Goal: Transaction & Acquisition: Purchase product/service

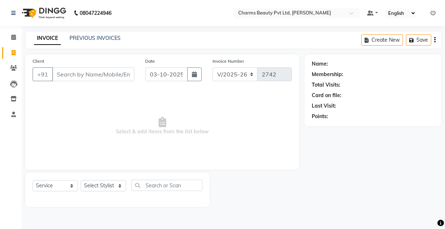
select select "3743"
select select "service"
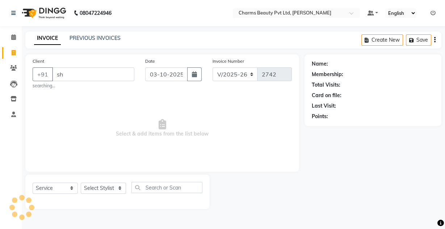
type input "s"
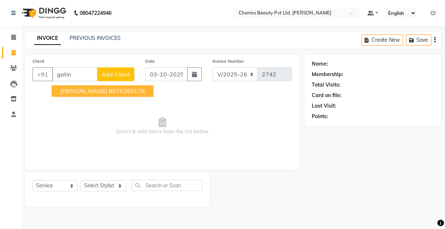
click at [72, 88] on span "[PERSON_NAME]" at bounding box center [83, 90] width 47 height 7
type input "8076395178"
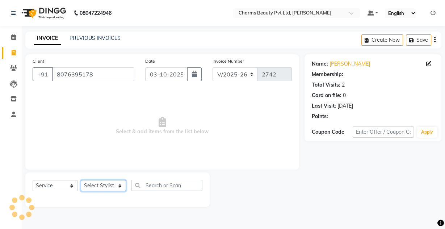
select select "1: Object"
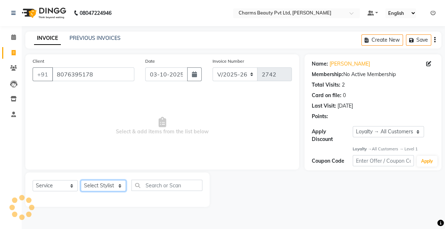
drag, startPoint x: 96, startPoint y: 185, endPoint x: 100, endPoint y: 181, distance: 6.2
click at [98, 185] on select "Select Stylist Aarti [PERSON_NAME] [PERSON_NAME] CHARMS DR. POOJA MITTAL HINA […" at bounding box center [103, 185] width 45 height 11
select select "17827"
click at [81, 180] on select "Select Stylist Aarti [PERSON_NAME] [PERSON_NAME] CHARMS DR. POOJA MITTAL HINA […" at bounding box center [103, 185] width 45 height 11
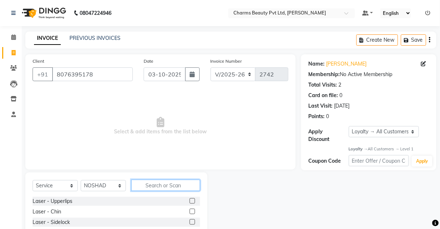
click at [156, 187] on input "text" at bounding box center [165, 184] width 69 height 11
type input "p"
click at [152, 184] on input "text" at bounding box center [165, 184] width 69 height 11
type input "clean"
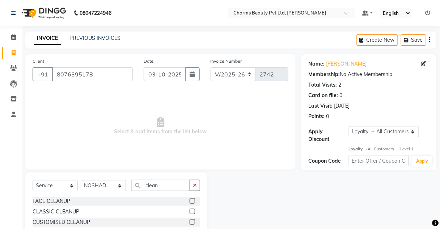
click at [192, 198] on label at bounding box center [192, 200] width 5 height 5
click at [192, 199] on input "checkbox" at bounding box center [192, 201] width 5 height 5
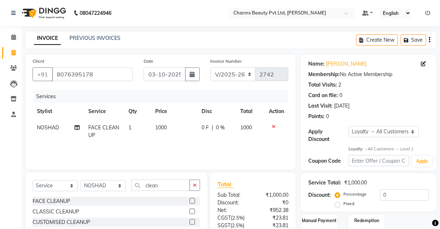
checkbox input "false"
click at [181, 127] on td "1000" at bounding box center [174, 131] width 46 height 24
select select "17827"
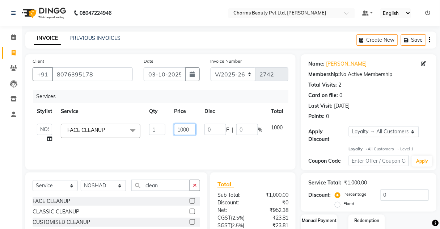
click at [181, 127] on input "1000" at bounding box center [185, 129] width 22 height 11
click at [187, 130] on input "9500" at bounding box center [185, 129] width 22 height 11
type input "950"
click at [160, 182] on input "clean" at bounding box center [160, 184] width 59 height 11
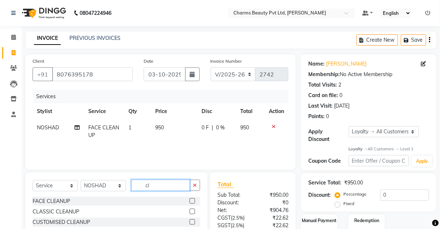
type input "c"
type input "t"
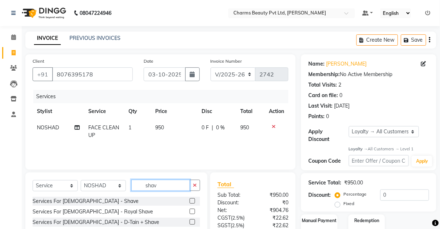
type input "shav"
click at [191, 201] on label at bounding box center [192, 200] width 5 height 5
click at [191, 201] on input "checkbox" at bounding box center [192, 201] width 5 height 5
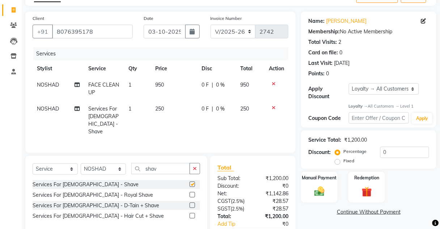
scroll to position [83, 0]
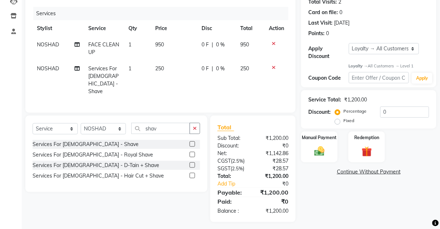
checkbox input "false"
drag, startPoint x: 160, startPoint y: 113, endPoint x: 157, endPoint y: 124, distance: 11.8
click at [158, 118] on div "Select Service Product Membership Package Voucher Prepaid Gift Card Select Styl…" at bounding box center [116, 153] width 182 height 76
click at [157, 125] on input "shav" at bounding box center [160, 128] width 59 height 11
click at [117, 127] on select "Select Stylist Aarti [PERSON_NAME] [PERSON_NAME] CHARMS DR. POOJA MITTAL HINA […" at bounding box center [103, 128] width 45 height 11
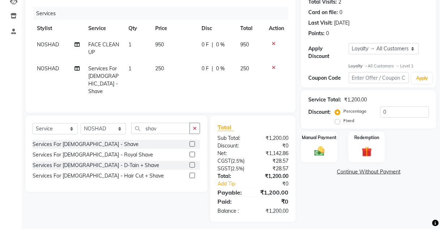
click at [178, 84] on td "250" at bounding box center [174, 79] width 46 height 39
select select "17827"
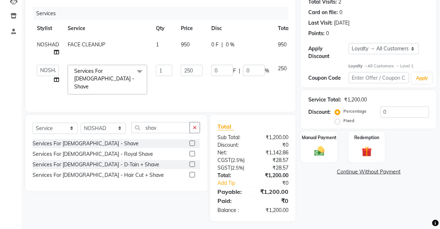
scroll to position [82, 0]
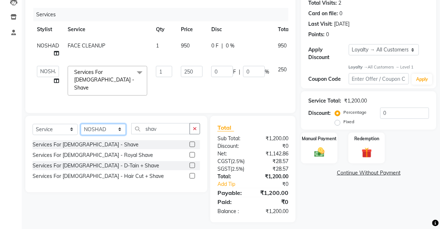
click at [104, 128] on select "Select Stylist Aarti [PERSON_NAME] [PERSON_NAME] CHARMS DR. POOJA MITTAL HINA […" at bounding box center [103, 129] width 45 height 11
click at [186, 131] on div "Select Service Product Membership Package Voucher Prepaid Gift Card Select Styl…" at bounding box center [117, 131] width 168 height 17
click at [175, 124] on input "shav" at bounding box center [160, 128] width 59 height 11
type input "s"
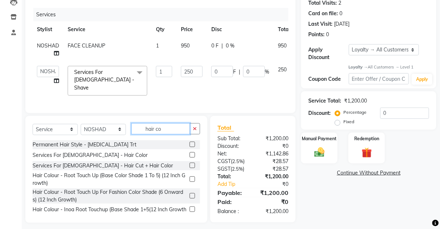
type input "hair co"
click at [190, 151] on div at bounding box center [195, 155] width 10 height 9
click at [190, 152] on label at bounding box center [192, 154] width 5 height 5
click at [190, 153] on input "checkbox" at bounding box center [192, 155] width 5 height 5
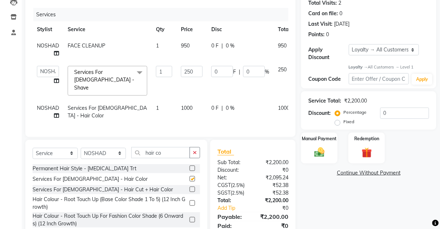
checkbox input "false"
drag, startPoint x: 169, startPoint y: 105, endPoint x: 178, endPoint y: 102, distance: 9.4
click at [170, 105] on td "1" at bounding box center [164, 112] width 25 height 24
select select "17827"
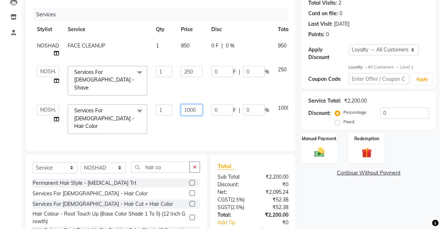
click at [193, 104] on input "1000" at bounding box center [192, 109] width 22 height 11
click at [191, 104] on input "1000" at bounding box center [192, 109] width 22 height 11
type input "300"
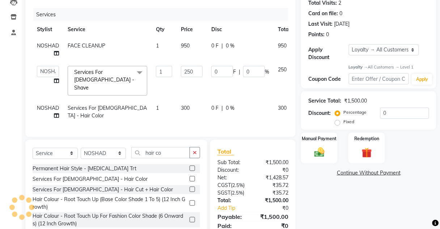
click at [199, 121] on div "Services Stylist Service Qty Price Disc Total Action NOSHAD FACE CLEANUP 1 950 …" at bounding box center [161, 69] width 256 height 122
click at [339, 148] on div "Manual Payment Redemption" at bounding box center [369, 147] width 146 height 31
click at [334, 152] on div "Manual Payment" at bounding box center [319, 148] width 38 height 32
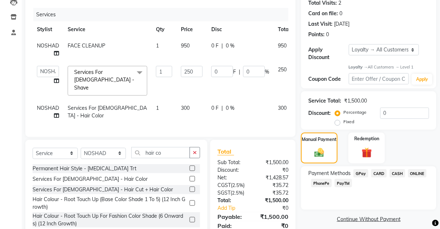
click at [404, 172] on span "CASH" at bounding box center [398, 173] width 16 height 8
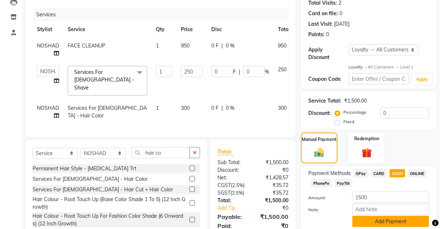
click at [376, 224] on button "Add Payment" at bounding box center [390, 221] width 77 height 11
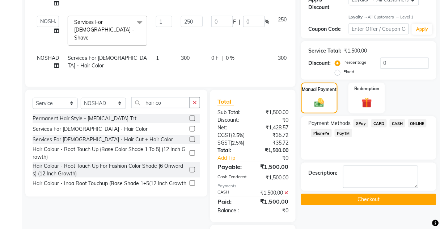
scroll to position [140, 0]
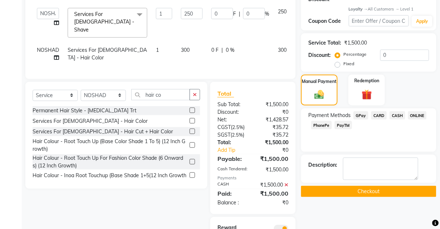
click at [366, 189] on button "Checkout" at bounding box center [368, 191] width 135 height 11
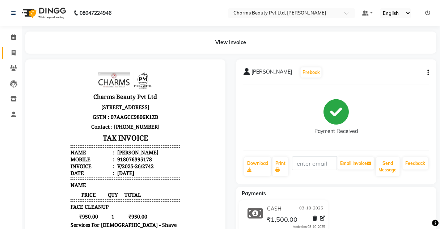
click at [15, 53] on icon at bounding box center [14, 52] width 4 height 5
select select "service"
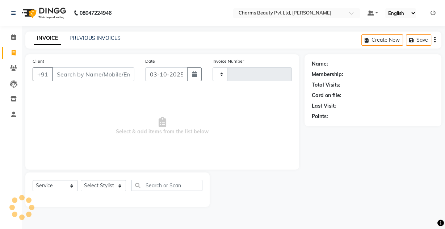
type input "2743"
select select "3743"
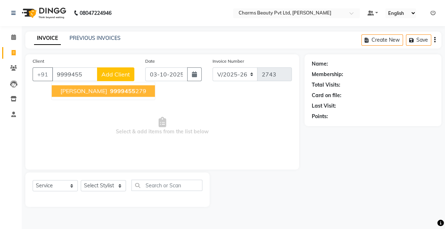
click at [110, 89] on span "9999455" at bounding box center [122, 90] width 25 height 7
type input "9999455279"
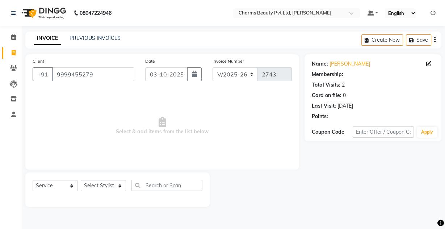
select select "1: Object"
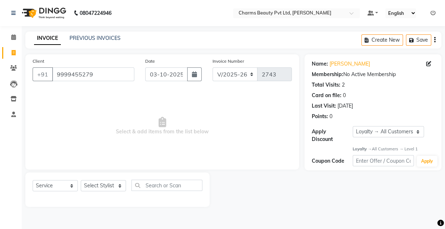
click at [101, 193] on div "Select Service Product Membership Package Voucher Prepaid Gift Card Select Styl…" at bounding box center [118, 187] width 170 height 17
click at [103, 187] on select "Select Stylist Aarti [PERSON_NAME] [PERSON_NAME] CHARMS DR. POOJA MITTAL HINA […" at bounding box center [103, 185] width 45 height 11
click at [81, 180] on select "Select Stylist Aarti [PERSON_NAME] [PERSON_NAME] CHARMS DR. POOJA MITTAL HINA […" at bounding box center [103, 185] width 45 height 11
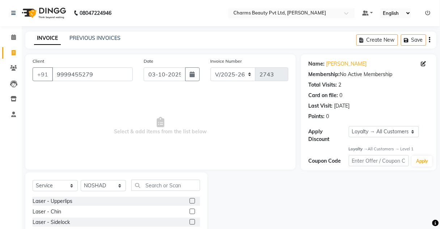
click at [141, 175] on div "Select Service Product Membership Package Voucher Prepaid Gift Card Select Styl…" at bounding box center [116, 225] width 182 height 107
click at [146, 187] on input "text" at bounding box center [165, 184] width 69 height 11
click at [116, 187] on select "Select Stylist Aarti [PERSON_NAME] [PERSON_NAME] CHARMS DR. POOJA MITTAL HINA […" at bounding box center [103, 185] width 45 height 11
click at [81, 180] on select "Select Stylist Aarti [PERSON_NAME] [PERSON_NAME] CHARMS DR. POOJA MITTAL HINA […" at bounding box center [103, 185] width 45 height 11
click at [110, 184] on select "Select Stylist Aarti [PERSON_NAME] [PERSON_NAME] CHARMS DR. POOJA MITTAL HINA […" at bounding box center [103, 185] width 45 height 11
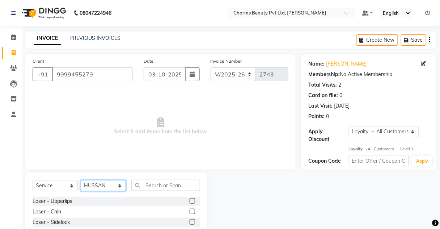
select select "17827"
click at [81, 180] on select "Select Stylist Aarti [PERSON_NAME] [PERSON_NAME] CHARMS DR. POOJA MITTAL HINA […" at bounding box center [103, 185] width 45 height 11
click at [160, 181] on input "text" at bounding box center [165, 184] width 69 height 11
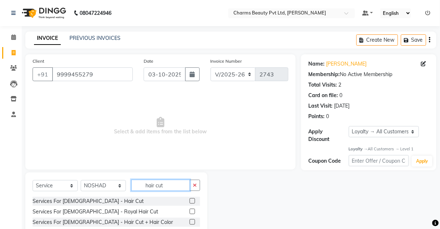
type input "hair cut"
click at [190, 201] on label at bounding box center [192, 200] width 5 height 5
click at [190, 201] on input "checkbox" at bounding box center [192, 201] width 5 height 5
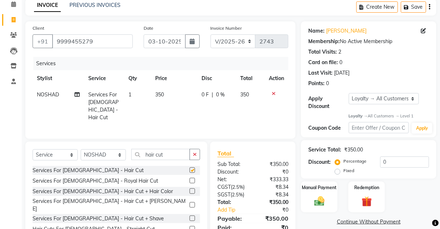
checkbox input "false"
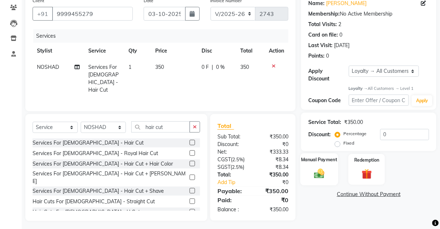
click at [313, 162] on label "Manual Payment" at bounding box center [319, 159] width 36 height 7
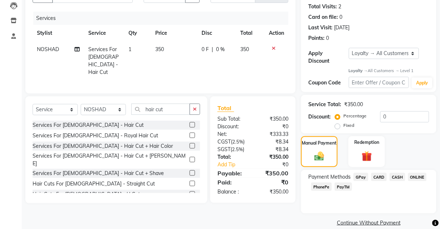
scroll to position [88, 0]
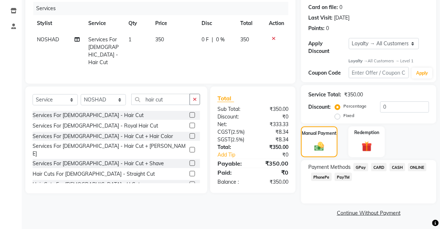
click at [395, 161] on div "Payment Methods GPay CARD CASH ONLINE PhonePe PayTM" at bounding box center [368, 181] width 135 height 43
click at [344, 177] on span "PayTM" at bounding box center [343, 177] width 17 height 8
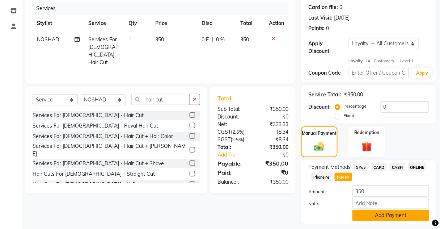
click at [378, 212] on button "Add Payment" at bounding box center [390, 215] width 77 height 11
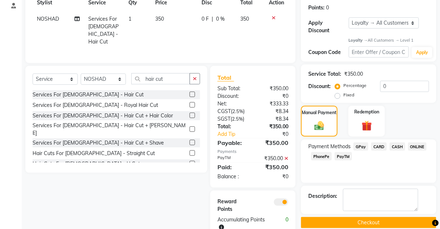
scroll to position [126, 0]
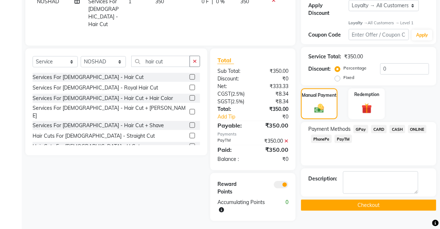
click at [363, 211] on div "Name: [PERSON_NAME] Membership: No Active Membership Total Visits: 2 Card on fi…" at bounding box center [371, 74] width 141 height 292
click at [359, 205] on button "Checkout" at bounding box center [368, 204] width 135 height 11
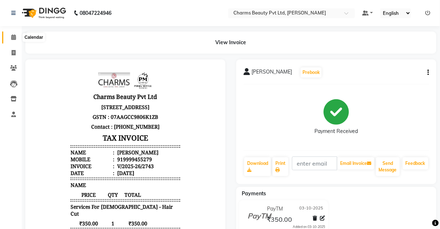
click at [14, 36] on icon at bounding box center [13, 36] width 5 height 5
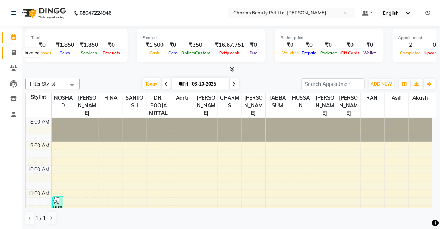
click at [9, 52] on span at bounding box center [13, 53] width 13 height 8
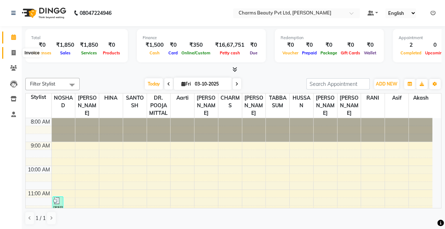
select select "3743"
select select "service"
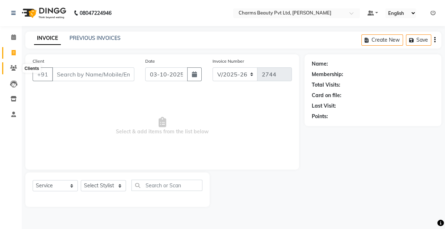
click at [12, 70] on icon at bounding box center [13, 67] width 7 height 5
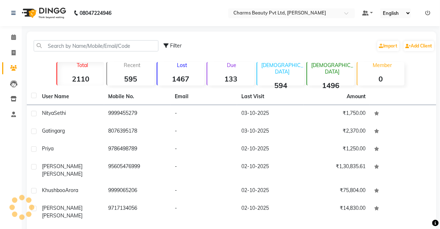
click at [80, 52] on div "Filter Import Add Client" at bounding box center [231, 45] width 407 height 23
click at [76, 47] on input "text" at bounding box center [96, 45] width 125 height 11
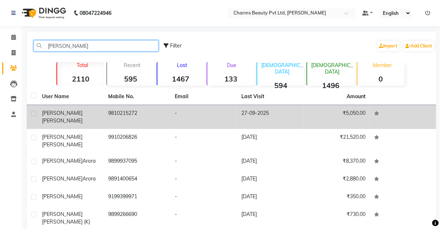
type input "[PERSON_NAME]"
click at [103, 111] on td "[PERSON_NAME]" at bounding box center [71, 117] width 67 height 24
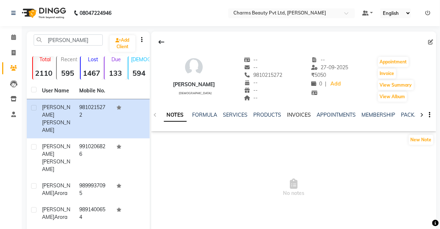
click at [291, 113] on link "INVOICES" at bounding box center [299, 114] width 24 height 7
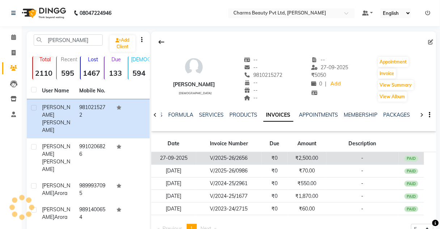
click at [277, 155] on td "₹0" at bounding box center [275, 158] width 26 height 13
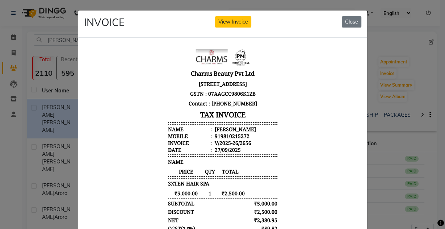
click at [380, 177] on ngb-modal-window "INVOICE View Invoice Close" at bounding box center [222, 114] width 445 height 229
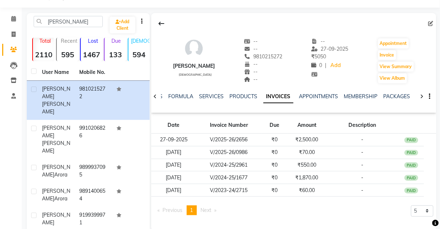
scroll to position [29, 0]
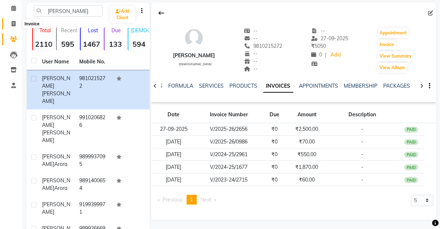
click at [14, 26] on span at bounding box center [13, 24] width 13 height 8
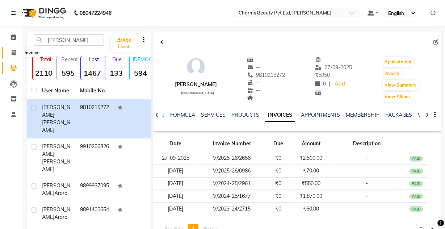
select select "3743"
select select "service"
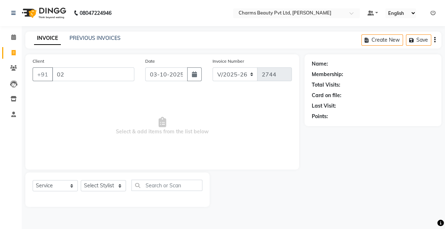
type input "0"
click at [75, 36] on link "PREVIOUS INVOICES" at bounding box center [94, 38] width 51 height 7
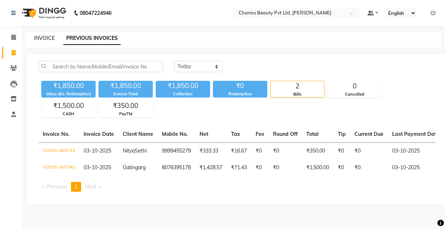
click at [35, 39] on link "INVOICE" at bounding box center [44, 38] width 21 height 7
select select "service"
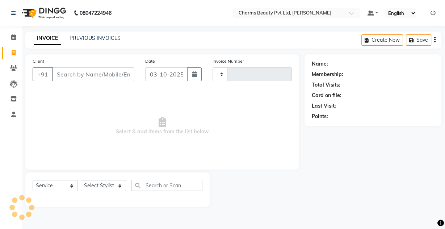
type input "2744"
select select "3743"
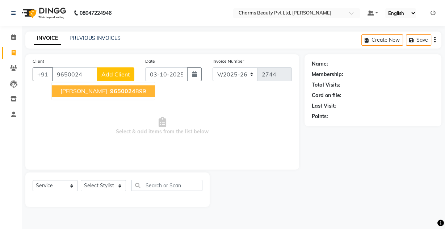
drag, startPoint x: 88, startPoint y: 81, endPoint x: 90, endPoint y: 85, distance: 4.7
click at [88, 81] on div "[PHONE_NUMBER] [PERSON_NAME] 9650024 899 Add Client" at bounding box center [84, 74] width 102 height 14
click at [110, 89] on span "9650024" at bounding box center [122, 90] width 25 height 7
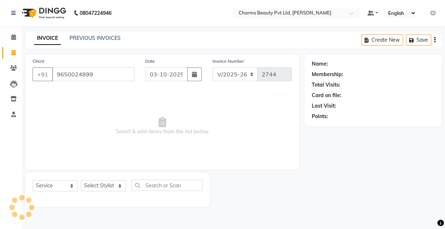
type input "9650024899"
select select "1: Object"
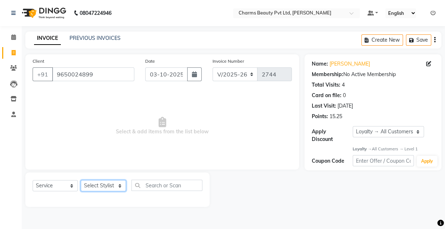
click at [97, 185] on select "Select Stylist Aarti [PERSON_NAME] [PERSON_NAME] CHARMS DR. POOJA MITTAL HINA […" at bounding box center [103, 185] width 45 height 11
click at [8, 105] on li "Inventory" at bounding box center [11, 99] width 22 height 16
click at [100, 185] on select "Select Stylist Aarti [PERSON_NAME] [PERSON_NAME] CHARMS DR. POOJA MITTAL HINA […" at bounding box center [103, 185] width 45 height 11
click at [81, 180] on select "Select Stylist Aarti [PERSON_NAME] [PERSON_NAME] CHARMS DR. POOJA MITTAL HINA […" at bounding box center [103, 185] width 45 height 11
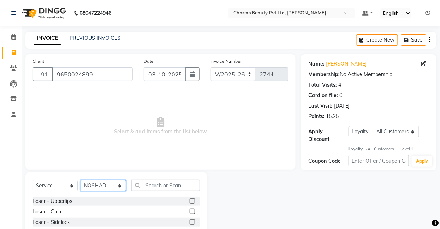
click at [118, 189] on select "Select Stylist Aarti [PERSON_NAME] [PERSON_NAME] CHARMS DR. POOJA MITTAL HINA […" at bounding box center [103, 185] width 45 height 11
click at [81, 180] on select "Select Stylist Aarti [PERSON_NAME] [PERSON_NAME] CHARMS DR. POOJA MITTAL HINA […" at bounding box center [103, 185] width 45 height 11
click at [114, 186] on select "Select Stylist Aarti [PERSON_NAME] [PERSON_NAME] CHARMS DR. POOJA MITTAL HINA […" at bounding box center [103, 185] width 45 height 11
select select "88835"
click at [81, 180] on select "Select Stylist Aarti [PERSON_NAME] [PERSON_NAME] CHARMS DR. POOJA MITTAL HINA […" at bounding box center [103, 185] width 45 height 11
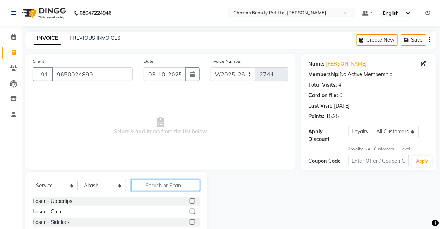
click at [144, 185] on input "text" at bounding box center [165, 184] width 69 height 11
type input "h"
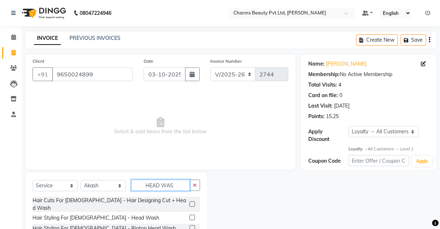
type input "HEAD WAS"
click at [193, 215] on label at bounding box center [192, 217] width 5 height 5
click at [193, 215] on input "checkbox" at bounding box center [192, 217] width 5 height 5
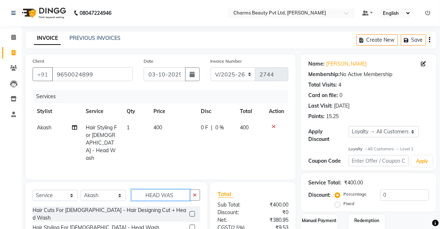
checkbox input "false"
click at [176, 190] on input "HEAD WAS" at bounding box center [160, 194] width 59 height 11
type input "H"
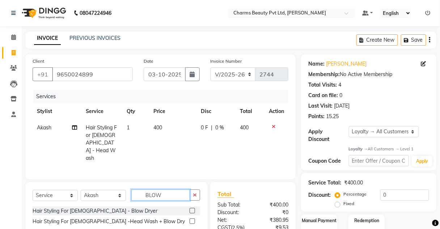
type input "BLOW"
click at [194, 208] on label at bounding box center [192, 210] width 5 height 5
click at [194, 208] on input "checkbox" at bounding box center [192, 210] width 5 height 5
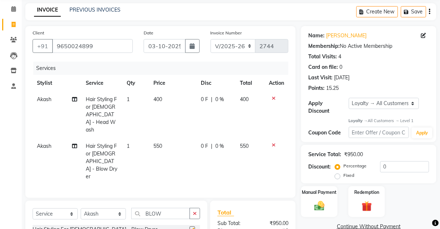
scroll to position [90, 0]
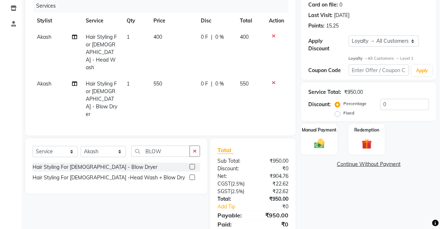
checkbox input "false"
click at [323, 138] on img at bounding box center [319, 144] width 17 height 12
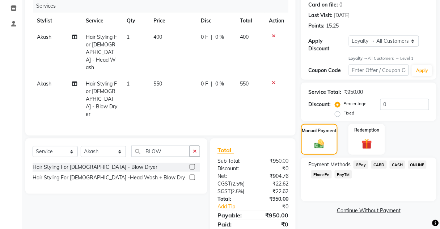
click at [397, 161] on span "CASH" at bounding box center [398, 164] width 16 height 8
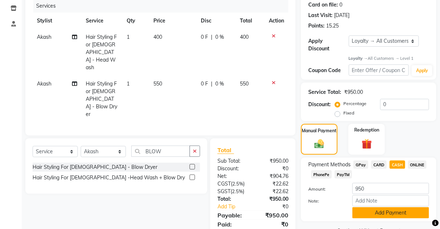
click at [386, 213] on button "Add Payment" at bounding box center [390, 212] width 77 height 11
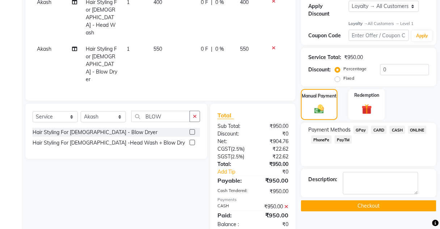
scroll to position [148, 0]
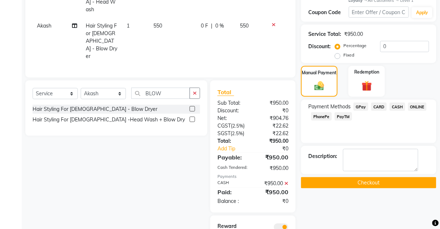
click at [370, 182] on button "Checkout" at bounding box center [368, 182] width 135 height 11
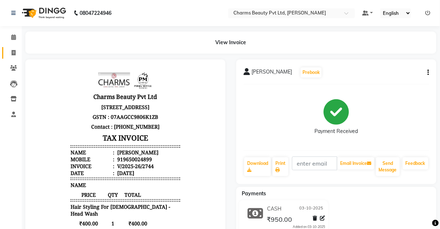
click at [9, 50] on span at bounding box center [13, 53] width 13 height 8
select select "service"
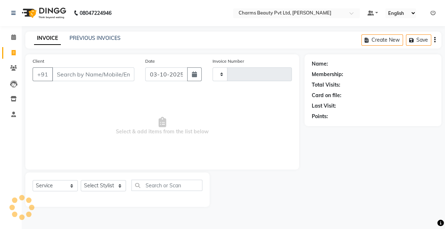
type input "2745"
select select "3743"
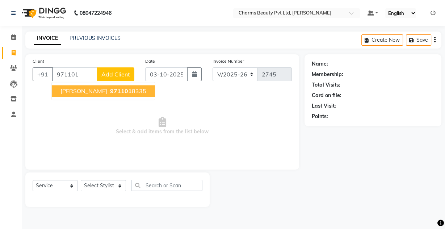
click at [85, 88] on span "[PERSON_NAME]" at bounding box center [83, 90] width 47 height 7
type input "9711018335"
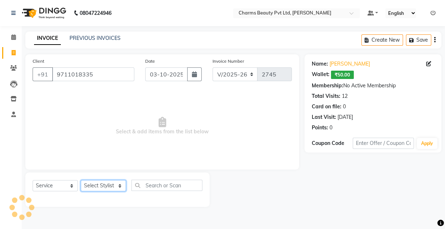
click at [98, 183] on select "Select Stylist Aarti [PERSON_NAME] [PERSON_NAME] CHARMS DR. POOJA MITTAL HINA […" at bounding box center [103, 185] width 45 height 11
click at [81, 180] on select "Select Stylist Aarti [PERSON_NAME] [PERSON_NAME] CHARMS DR. POOJA MITTAL HINA […" at bounding box center [103, 185] width 45 height 11
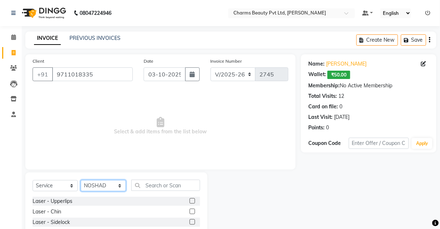
click at [107, 182] on select "Select Stylist Aarti [PERSON_NAME] [PERSON_NAME] CHARMS DR. POOJA MITTAL HINA […" at bounding box center [103, 185] width 45 height 11
click at [81, 180] on select "Select Stylist Aarti [PERSON_NAME] [PERSON_NAME] CHARMS DR. POOJA MITTAL HINA […" at bounding box center [103, 185] width 45 height 11
drag, startPoint x: 110, startPoint y: 178, endPoint x: 109, endPoint y: 184, distance: 6.6
click at [110, 183] on div "Select Service Product Membership Package Voucher Prepaid Gift Card Select Styl…" at bounding box center [116, 225] width 182 height 107
drag, startPoint x: 109, startPoint y: 185, endPoint x: 108, endPoint y: 181, distance: 4.4
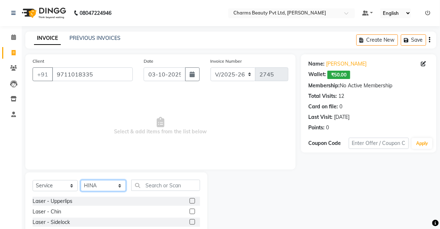
click at [108, 184] on select "Select Stylist Aarti [PERSON_NAME] [PERSON_NAME] CHARMS DR. POOJA MITTAL HINA […" at bounding box center [103, 185] width 45 height 11
select select "43786"
click at [81, 180] on select "Select Stylist Aarti [PERSON_NAME] [PERSON_NAME] CHARMS DR. POOJA MITTAL HINA […" at bounding box center [103, 185] width 45 height 11
drag, startPoint x: 139, startPoint y: 162, endPoint x: 143, endPoint y: 178, distance: 17.0
click at [143, 178] on div "Client [PHONE_NUMBER] Date [DATE] Invoice Number V/2025 V/[PHONE_NUMBER] Select…" at bounding box center [160, 166] width 281 height 225
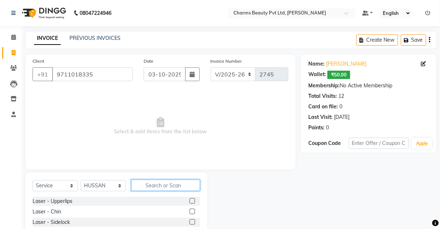
click at [145, 182] on input "text" at bounding box center [165, 184] width 69 height 11
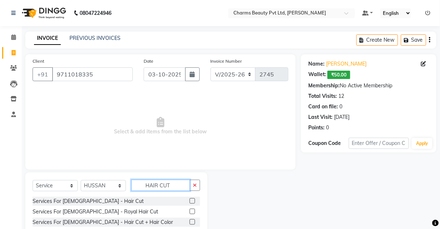
type input "HAIR CUT"
click at [190, 201] on label at bounding box center [192, 200] width 5 height 5
click at [190, 201] on input "checkbox" at bounding box center [192, 201] width 5 height 5
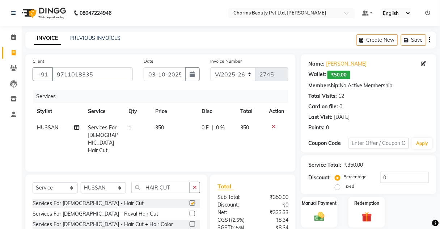
checkbox input "false"
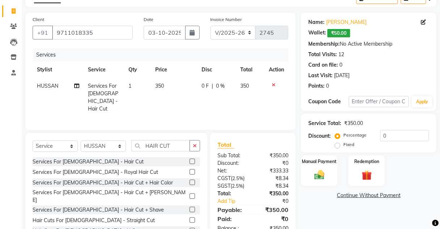
scroll to position [60, 0]
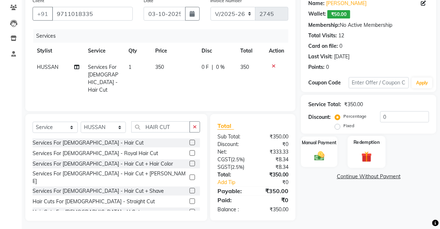
click at [373, 148] on div "Redemption" at bounding box center [367, 152] width 38 height 32
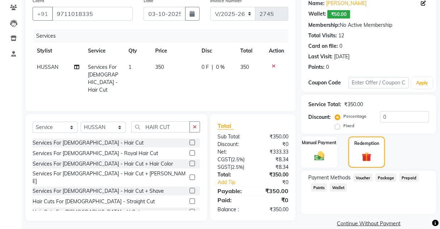
click at [338, 187] on span "Wallet" at bounding box center [338, 187] width 17 height 8
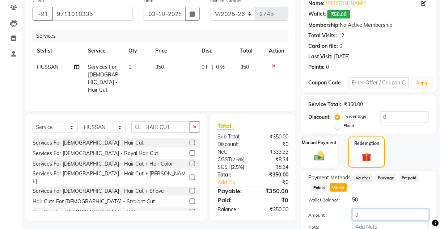
click at [376, 216] on input "0" at bounding box center [390, 214] width 77 height 11
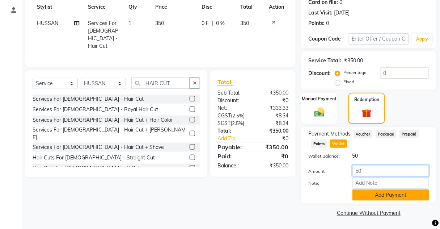
type input "50"
click at [376, 196] on button "Add Payment" at bounding box center [390, 194] width 77 height 11
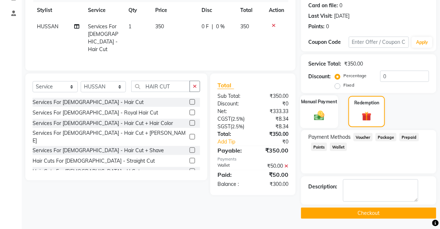
click at [325, 122] on div "Manual Payment" at bounding box center [319, 111] width 38 height 33
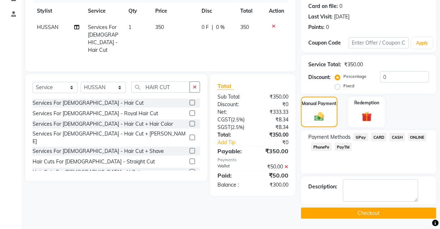
click at [397, 135] on span "CASH" at bounding box center [398, 137] width 16 height 8
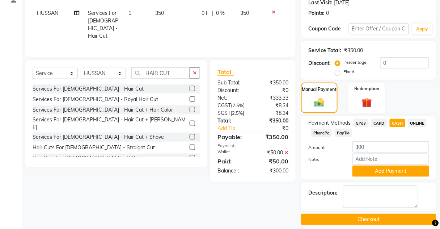
scroll to position [120, 0]
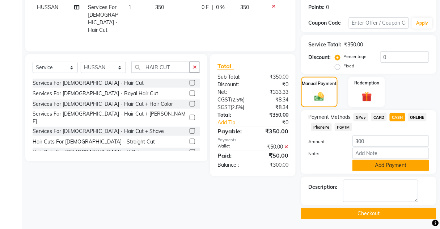
click at [384, 165] on button "Add Payment" at bounding box center [390, 165] width 77 height 11
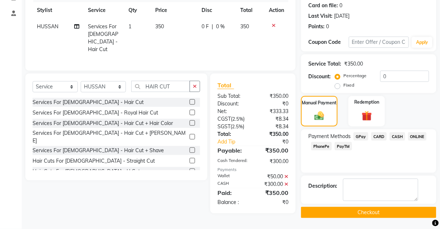
scroll to position [100, 0]
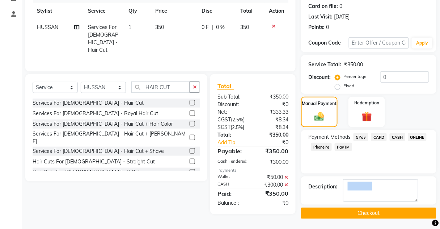
drag, startPoint x: 380, startPoint y: 204, endPoint x: 379, endPoint y: 211, distance: 7.3
click at [380, 212] on div "Name: [PERSON_NAME]: ₹50.00 Membership: No Active Membership Total Visits: 12 C…" at bounding box center [371, 86] width 141 height 265
click at [379, 211] on button "Checkout" at bounding box center [368, 212] width 135 height 11
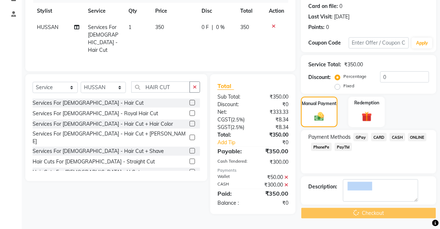
scroll to position [0, 0]
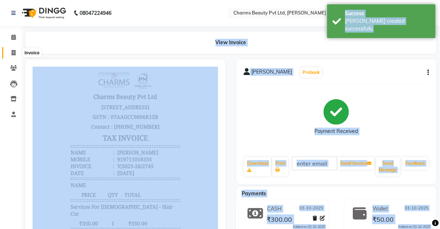
click at [12, 53] on icon at bounding box center [14, 52] width 4 height 5
select select "service"
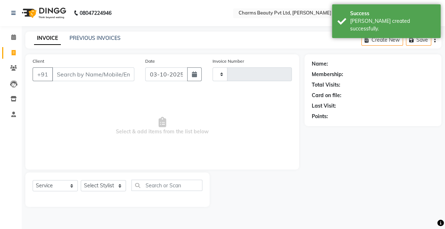
type input "2746"
select select "3743"
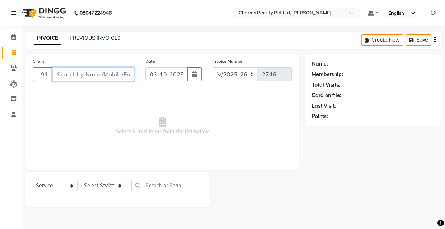
click at [115, 77] on input "Client" at bounding box center [93, 74] width 82 height 14
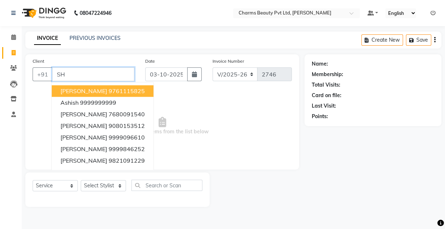
type input "S"
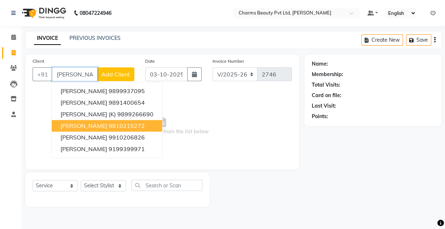
click at [89, 125] on span "[PERSON_NAME]" at bounding box center [83, 125] width 47 height 7
type input "9810215272"
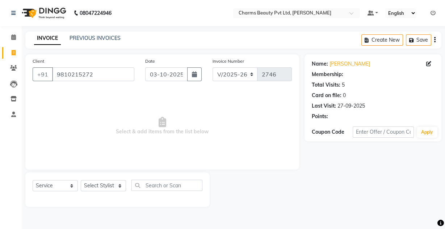
select select "1: Object"
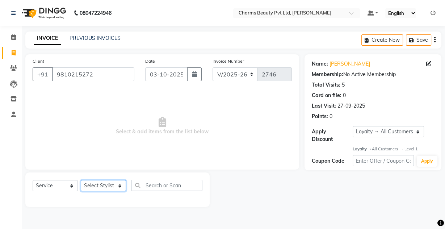
click at [93, 183] on select "Select Stylist Aarti [PERSON_NAME] [PERSON_NAME] CHARMS DR. POOJA MITTAL HINA […" at bounding box center [103, 185] width 45 height 11
select select "17828"
click at [81, 180] on select "Select Stylist Aarti [PERSON_NAME] [PERSON_NAME] CHARMS DR. POOJA MITTAL HINA […" at bounding box center [103, 185] width 45 height 11
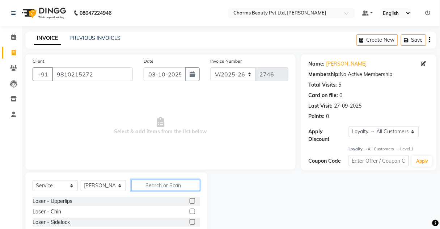
click at [153, 181] on input "text" at bounding box center [165, 184] width 69 height 11
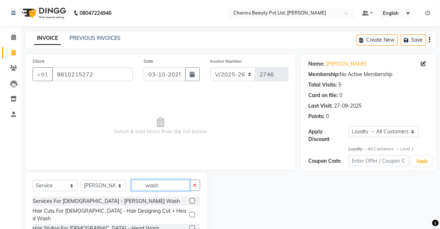
type input "wash"
click at [191, 225] on label at bounding box center [192, 227] width 5 height 5
click at [191, 226] on input "checkbox" at bounding box center [192, 228] width 5 height 5
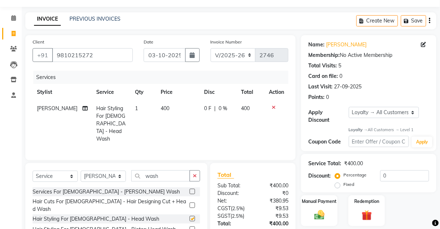
scroll to position [60, 0]
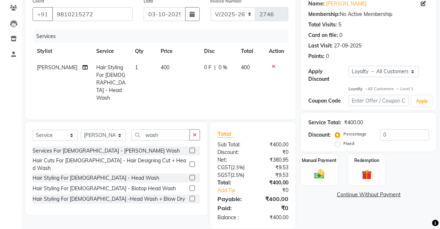
checkbox input "false"
click at [157, 129] on input "wash" at bounding box center [160, 134] width 59 height 11
type input "w"
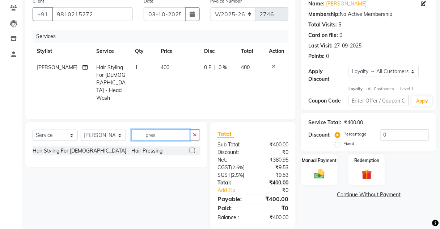
type input "pres"
click at [188, 146] on div "Hair Styling For [DEMOGRAPHIC_DATA] - Hair Pressing" at bounding box center [117, 150] width 168 height 9
click at [193, 148] on label at bounding box center [192, 150] width 5 height 5
click at [193, 148] on input "checkbox" at bounding box center [192, 150] width 5 height 5
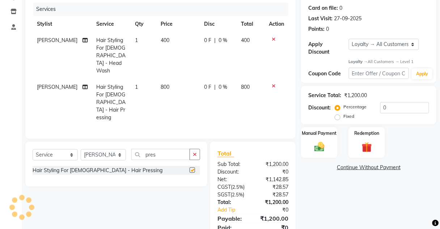
scroll to position [90, 0]
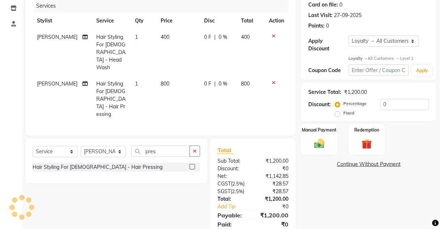
checkbox input "false"
click at [296, 147] on div "Manual Payment Redemption" at bounding box center [369, 139] width 146 height 31
click at [314, 146] on img at bounding box center [319, 144] width 17 height 12
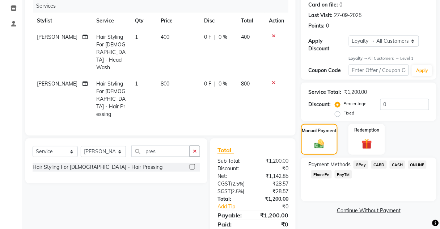
click at [403, 164] on span "CASH" at bounding box center [398, 164] width 16 height 8
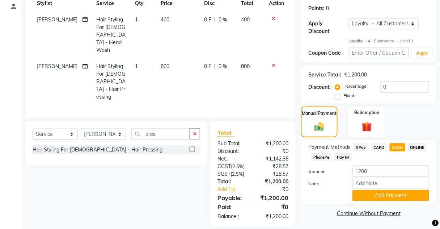
click at [401, 201] on div "Payment Methods GPay CARD CASH ONLINE PhonePe PayTM Amount: 1200 Note: Add Paym…" at bounding box center [368, 172] width 135 height 64
click at [397, 195] on button "Add Payment" at bounding box center [390, 195] width 77 height 11
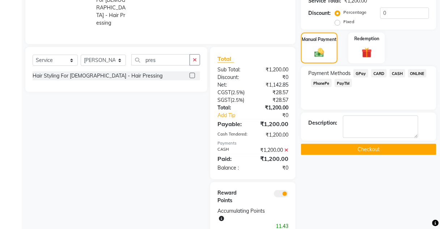
scroll to position [182, 0]
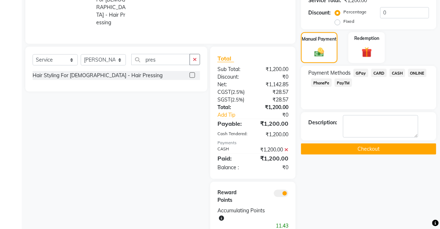
click at [349, 144] on button "Checkout" at bounding box center [368, 148] width 135 height 11
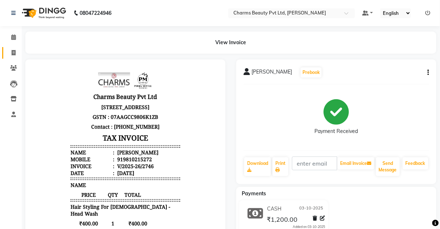
click at [4, 50] on link "Invoice" at bounding box center [10, 53] width 17 height 12
select select "service"
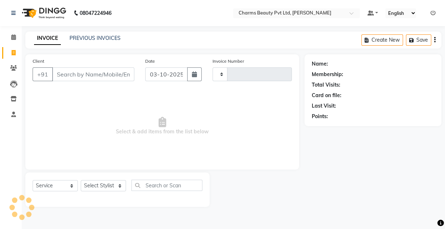
type input "2747"
select select "3743"
click at [96, 38] on link "PREVIOUS INVOICES" at bounding box center [94, 38] width 51 height 7
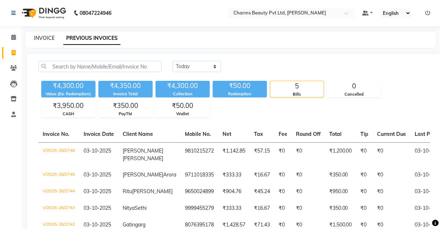
click at [46, 38] on link "INVOICE" at bounding box center [44, 38] width 21 height 7
select select "service"
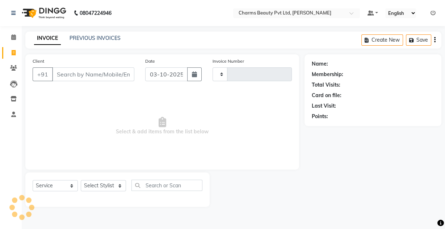
type input "2747"
select select "3743"
click at [96, 30] on div "08047224946 Select Location × Charms Beauty Pvt Ltd, [PERSON_NAME] Default Pane…" at bounding box center [222, 114] width 445 height 229
click at [96, 35] on link "PREVIOUS INVOICES" at bounding box center [94, 38] width 51 height 7
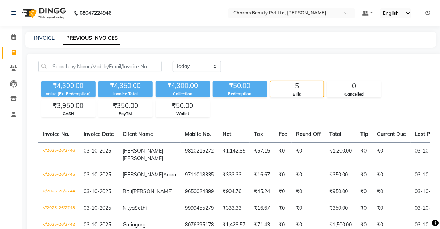
click at [41, 34] on div "INVOICE PREVIOUS INVOICES" at bounding box center [230, 39] width 411 height 16
click at [40, 37] on link "INVOICE" at bounding box center [44, 38] width 21 height 7
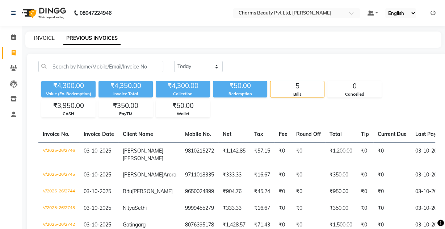
select select "service"
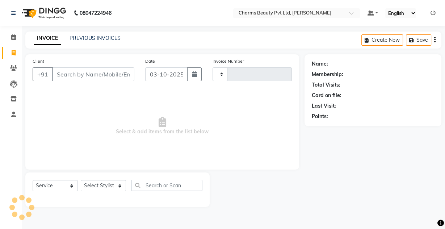
click at [40, 38] on link "INVOICE" at bounding box center [47, 38] width 27 height 13
type input "2747"
select select "3743"
drag, startPoint x: 80, startPoint y: 85, endPoint x: 76, endPoint y: 75, distance: 11.4
click at [79, 83] on div "Client +91" at bounding box center [83, 72] width 113 height 30
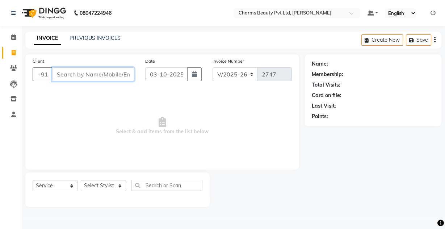
click at [76, 75] on input "Client" at bounding box center [93, 74] width 82 height 14
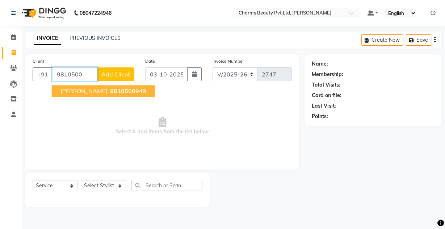
click at [88, 91] on span "[PERSON_NAME]" at bounding box center [83, 90] width 47 height 7
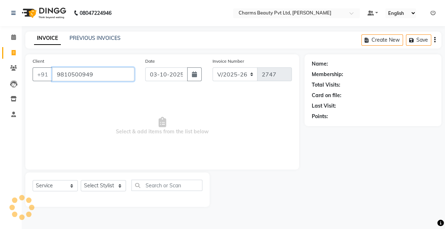
type input "9810500949"
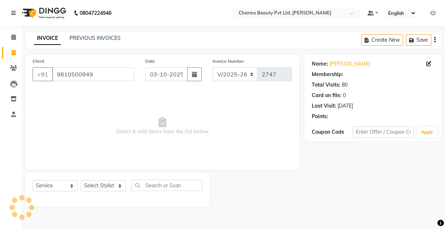
select select "1: Object"
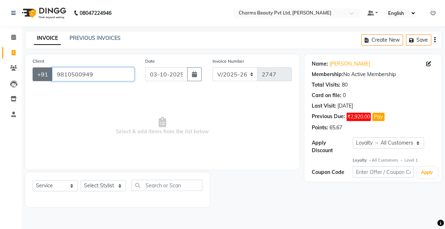
drag, startPoint x: 92, startPoint y: 75, endPoint x: 48, endPoint y: 75, distance: 43.8
click at [48, 75] on div "[PHONE_NUMBER]" at bounding box center [84, 74] width 102 height 14
click at [48, 75] on button "+91" at bounding box center [43, 74] width 20 height 14
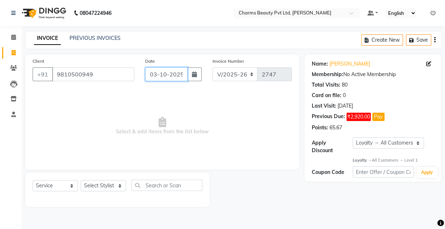
drag, startPoint x: 144, startPoint y: 68, endPoint x: 90, endPoint y: 75, distance: 55.1
click at [90, 75] on div "Client [PHONE_NUMBER] Date [DATE] Invoice Number V/2025 V/[PHONE_NUMBER]" at bounding box center [162, 72] width 270 height 30
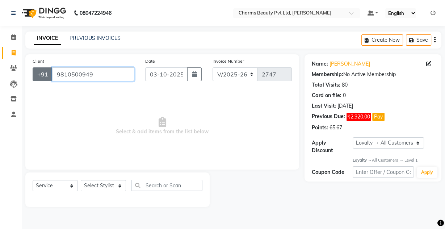
drag, startPoint x: 93, startPoint y: 75, endPoint x: 49, endPoint y: 76, distance: 44.1
click at [49, 76] on div "[PHONE_NUMBER]" at bounding box center [84, 74] width 102 height 14
click at [12, 69] on icon at bounding box center [13, 67] width 7 height 5
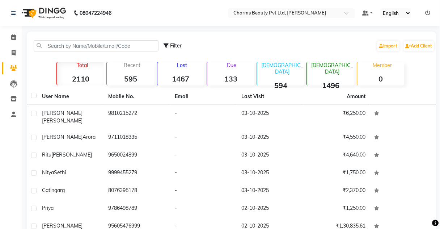
click at [68, 38] on div "Filter Import Add Client" at bounding box center [231, 45] width 407 height 23
click at [65, 41] on input "text" at bounding box center [96, 45] width 125 height 11
paste input "9810500949"
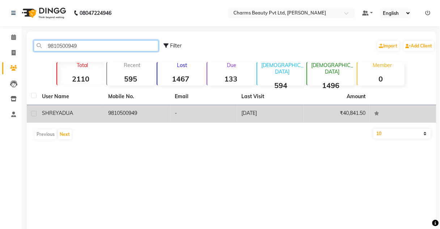
type input "9810500949"
click at [143, 121] on td "9810500949" at bounding box center [137, 114] width 67 height 18
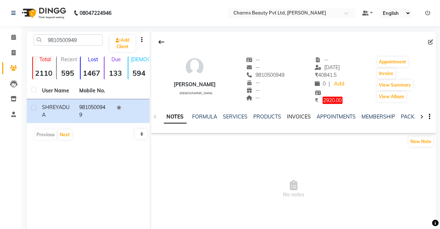
click at [289, 119] on link "INVOICES" at bounding box center [299, 116] width 24 height 7
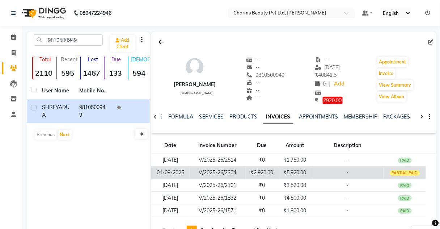
click at [316, 173] on td "-" at bounding box center [347, 172] width 72 height 13
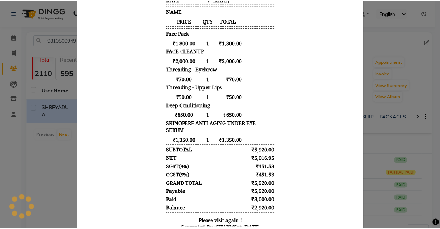
scroll to position [166, 0]
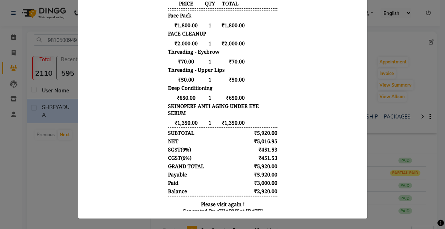
click at [371, 132] on ngb-modal-window "INVOICE View Invoice Close" at bounding box center [222, 114] width 445 height 229
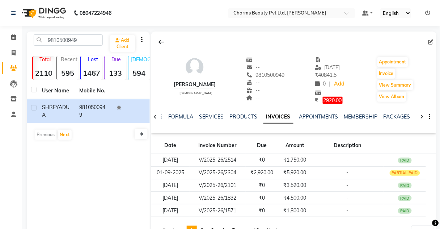
click at [288, 118] on link "INVOICES" at bounding box center [278, 116] width 30 height 13
drag, startPoint x: 306, startPoint y: 94, endPoint x: 314, endPoint y: 102, distance: 10.7
click at [310, 101] on div "[PERSON_NAME] [DEMOGRAPHIC_DATA] -- -- 9810500949 -- -- -- -- [DATE] ₹ 40841.5 …" at bounding box center [293, 76] width 285 height 55
click at [325, 101] on span "2920.00" at bounding box center [333, 100] width 20 height 7
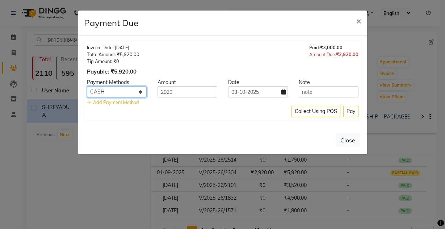
click at [102, 90] on select "GPay CARD CASH ONLINE PhonePe PayTM" at bounding box center [117, 91] width 60 height 11
select select "6"
click at [87, 86] on select "GPay CARD CASH ONLINE PhonePe PayTM" at bounding box center [117, 91] width 60 height 11
click at [355, 111] on button "Pay" at bounding box center [350, 111] width 15 height 11
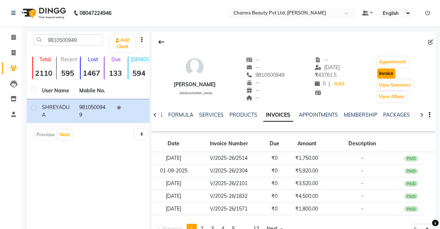
click at [392, 72] on button "Invoice" at bounding box center [386, 73] width 18 height 10
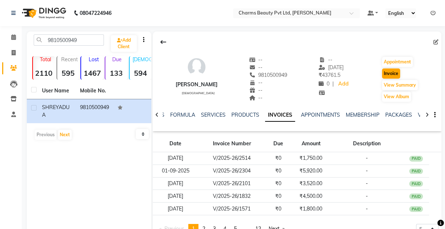
select select "3743"
select select "service"
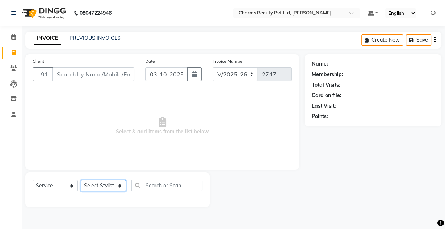
drag, startPoint x: 109, startPoint y: 180, endPoint x: 108, endPoint y: 185, distance: 5.1
click at [109, 181] on select "Select Stylist" at bounding box center [103, 185] width 45 height 11
type input "9810500949"
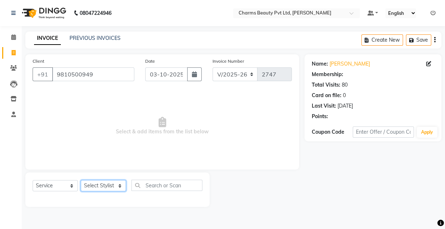
click at [109, 185] on select "Select Stylist Aarti [PERSON_NAME] [PERSON_NAME] CHARMS DR. POOJA MITTAL HINA […" at bounding box center [103, 185] width 45 height 11
select select "1: Object"
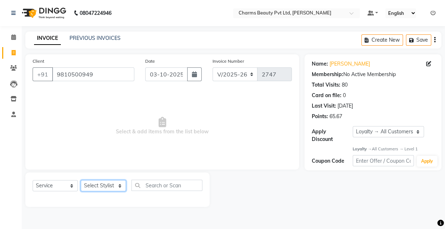
click at [107, 181] on select "Select Stylist Aarti [PERSON_NAME] [PERSON_NAME] CHARMS DR. POOJA MITTAL HINA […" at bounding box center [103, 185] width 45 height 11
click at [81, 180] on select "Select Stylist Aarti [PERSON_NAME] [PERSON_NAME] CHARMS DR. POOJA MITTAL HINA […" at bounding box center [103, 185] width 45 height 11
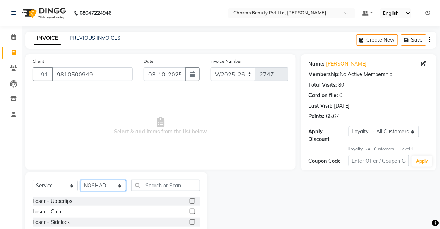
drag, startPoint x: 98, startPoint y: 185, endPoint x: 97, endPoint y: 180, distance: 4.4
click at [98, 185] on select "Select Stylist Aarti [PERSON_NAME] [PERSON_NAME] CHARMS DR. POOJA MITTAL HINA […" at bounding box center [103, 185] width 45 height 11
select select "87460"
click at [81, 180] on select "Select Stylist Aarti [PERSON_NAME] [PERSON_NAME] CHARMS DR. POOJA MITTAL HINA […" at bounding box center [103, 185] width 45 height 11
drag, startPoint x: 138, startPoint y: 190, endPoint x: 139, endPoint y: 182, distance: 8.0
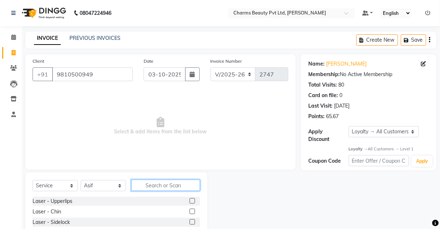
click at [138, 190] on div "Select Service Product Membership Package Voucher Prepaid Gift Card Select Styl…" at bounding box center [117, 187] width 168 height 17
type input "["
type input "PEDI"
click at [190, 199] on label at bounding box center [192, 200] width 5 height 5
click at [190, 199] on input "checkbox" at bounding box center [192, 201] width 5 height 5
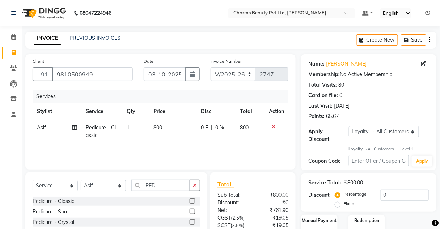
checkbox input "false"
click at [176, 139] on td "800" at bounding box center [172, 131] width 47 height 24
select select "87460"
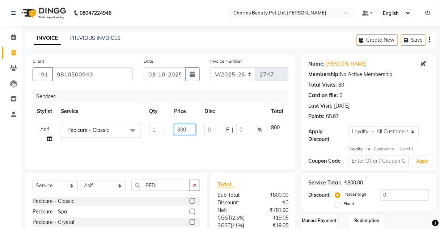
click at [182, 131] on input "800" at bounding box center [185, 129] width 22 height 11
type input "1000"
click at [177, 148] on div "Services Stylist Service Qty Price Disc Total Action Aarti [PERSON_NAME] [PERSO…" at bounding box center [161, 126] width 256 height 72
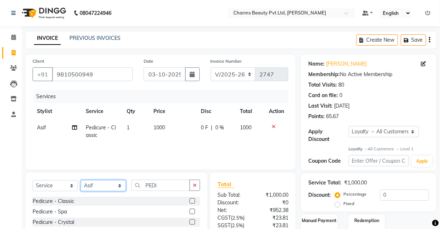
click at [98, 189] on select "Select Stylist Aarti [PERSON_NAME] [PERSON_NAME] CHARMS DR. POOJA MITTAL HINA […" at bounding box center [103, 185] width 45 height 11
select select "49621"
click at [81, 180] on select "Select Stylist Aarti [PERSON_NAME] [PERSON_NAME] CHARMS DR. POOJA MITTAL HINA […" at bounding box center [103, 185] width 45 height 11
click at [169, 178] on div "Select Service Product Membership Package Voucher Prepaid Gift Card Select Styl…" at bounding box center [116, 225] width 182 height 107
drag, startPoint x: 170, startPoint y: 177, endPoint x: 165, endPoint y: 177, distance: 4.7
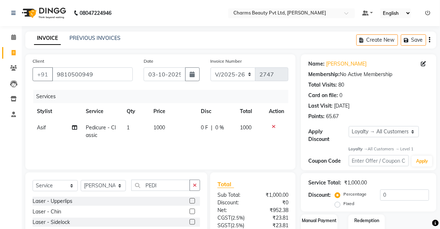
click at [166, 177] on div "Select Service Product Membership Package Voucher Prepaid Gift Card Select Styl…" at bounding box center [116, 225] width 182 height 107
click at [162, 185] on input "PEDI" at bounding box center [160, 184] width 59 height 11
type input "T"
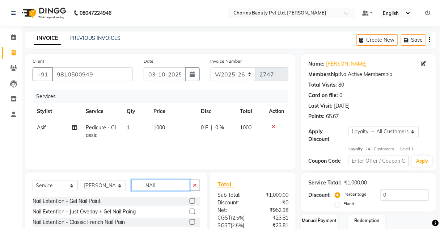
type input "NAIL"
click at [190, 201] on label at bounding box center [192, 200] width 5 height 5
click at [190, 201] on input "checkbox" at bounding box center [192, 201] width 5 height 5
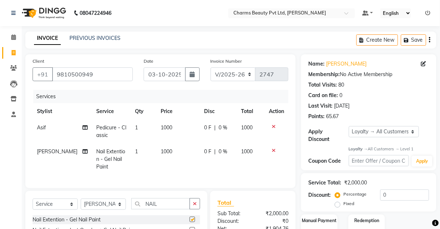
checkbox input "false"
click at [115, 207] on select "Select Stylist Aarti [PERSON_NAME] [PERSON_NAME] CHARMS DR. POOJA MITTAL HINA […" at bounding box center [103, 203] width 45 height 11
click at [41, 149] on span "[PERSON_NAME]" at bounding box center [57, 151] width 41 height 7
select select "49621"
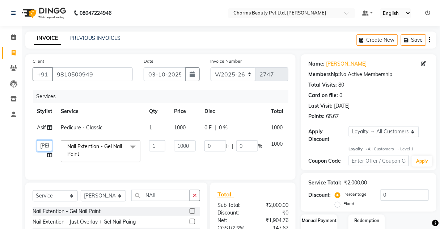
click at [41, 149] on select "[PERSON_NAME] [PERSON_NAME] [PERSON_NAME] CHARMS DR. POOJA MITTAL HINA [PERSON_…" at bounding box center [44, 145] width 15 height 11
select select "18044"
click at [47, 144] on select "[PERSON_NAME] [PERSON_NAME] [PERSON_NAME] CHARMS DR. POOJA MITTAL HINA [PERSON_…" at bounding box center [44, 145] width 15 height 11
select select "72250"
click at [103, 196] on select "Select Stylist Aarti [PERSON_NAME] [PERSON_NAME] CHARMS DR. POOJA MITTAL HINA […" at bounding box center [103, 195] width 45 height 11
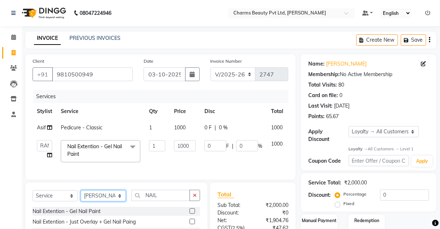
select select "17828"
click at [81, 194] on select "Select Stylist Aarti [PERSON_NAME] [PERSON_NAME] CHARMS DR. POOJA MITTAL HINA […" at bounding box center [103, 195] width 45 height 11
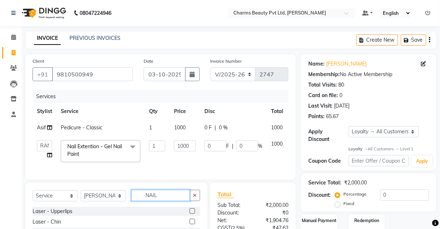
click at [161, 196] on input "NAIL" at bounding box center [160, 195] width 59 height 11
type input "N"
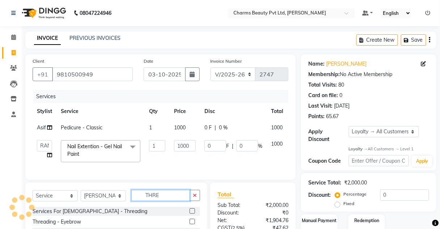
scroll to position [75, 0]
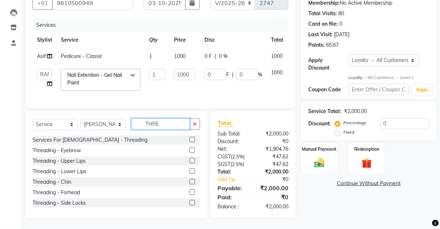
type input "THRE"
click at [190, 150] on label at bounding box center [192, 149] width 5 height 5
click at [190, 150] on input "checkbox" at bounding box center [192, 150] width 5 height 5
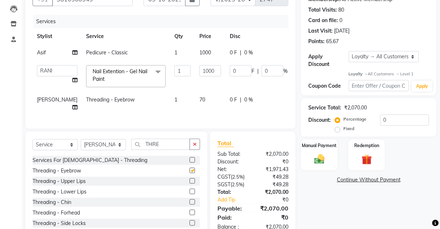
checkbox input "false"
click at [185, 185] on div "Threading - Upper Lips" at bounding box center [117, 181] width 168 height 9
click at [190, 182] on label at bounding box center [192, 180] width 5 height 5
click at [190, 182] on input "checkbox" at bounding box center [192, 181] width 5 height 5
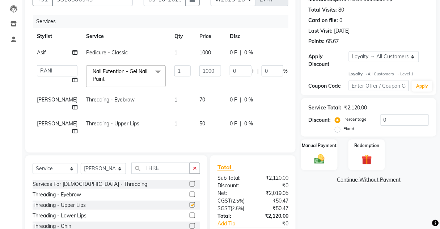
checkbox input "false"
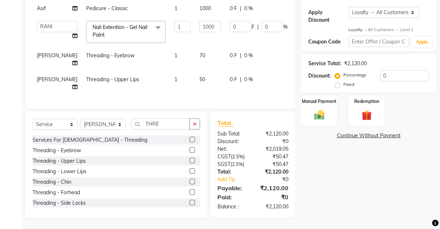
click at [328, 125] on div "Name: [PERSON_NAME] Membership: No Active Membership Total Visits: 80 Card on f…" at bounding box center [371, 76] width 141 height 283
click at [319, 115] on img at bounding box center [319, 115] width 17 height 12
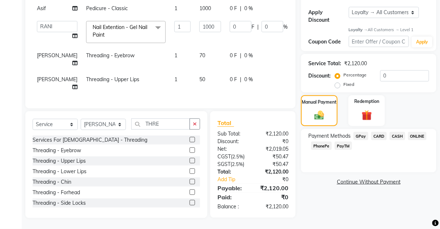
click at [399, 133] on span "CASH" at bounding box center [398, 136] width 16 height 8
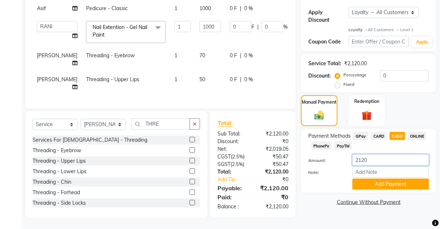
click at [377, 155] on input "2120" at bounding box center [390, 159] width 77 height 11
type input "2"
type input "1500"
click at [382, 183] on button "Add Payment" at bounding box center [390, 183] width 77 height 11
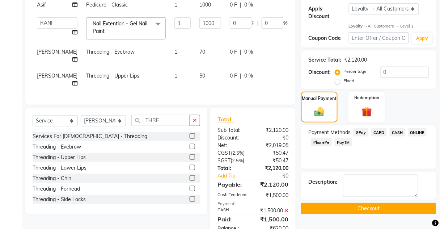
scroll to position [213, 0]
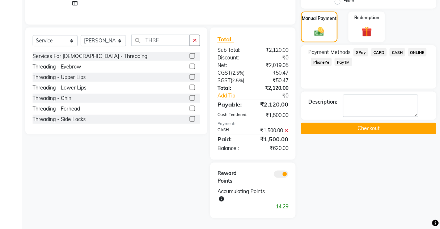
click at [339, 58] on span "PayTM" at bounding box center [343, 62] width 17 height 8
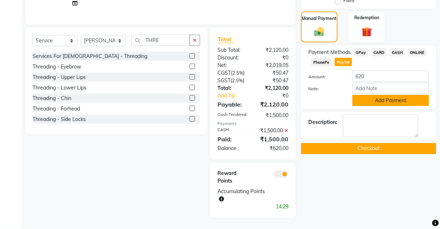
click at [361, 95] on button "Add Payment" at bounding box center [390, 100] width 77 height 11
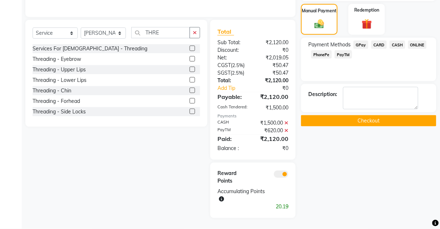
scroll to position [221, 0]
click at [367, 115] on button "Checkout" at bounding box center [368, 120] width 135 height 11
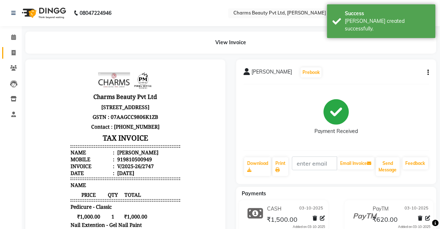
click at [4, 57] on link "Invoice" at bounding box center [10, 53] width 17 height 12
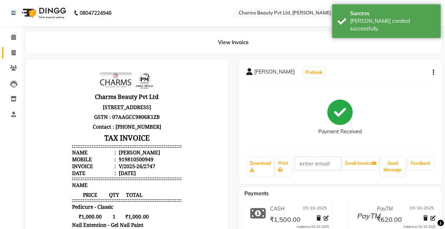
select select "service"
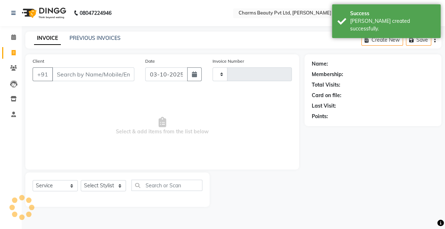
type input "2748"
select select "3743"
click at [82, 35] on link "PREVIOUS INVOICES" at bounding box center [94, 38] width 51 height 7
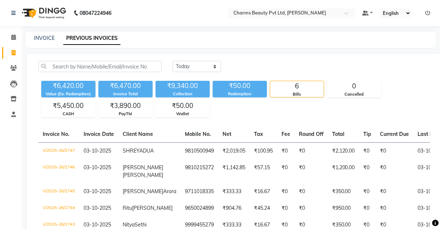
click at [49, 42] on div "INVOICE PREVIOUS INVOICES" at bounding box center [230, 39] width 411 height 16
click at [48, 40] on link "INVOICE" at bounding box center [44, 38] width 21 height 7
select select "service"
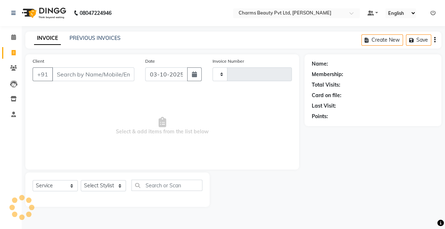
type input "2748"
select select "3743"
click at [94, 37] on link "PREVIOUS INVOICES" at bounding box center [94, 38] width 51 height 7
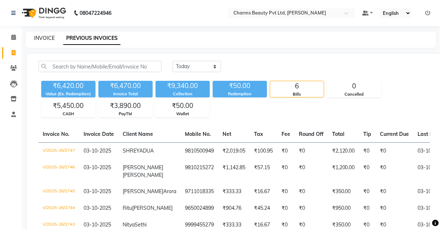
click at [50, 37] on link "INVOICE" at bounding box center [44, 38] width 21 height 7
select select "service"
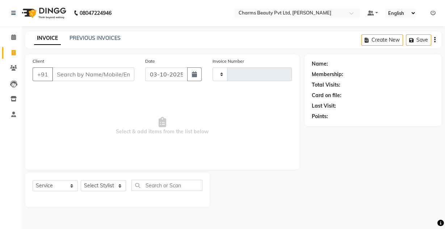
type input "2748"
select select "3743"
click at [72, 39] on link "PREVIOUS INVOICES" at bounding box center [94, 38] width 51 height 7
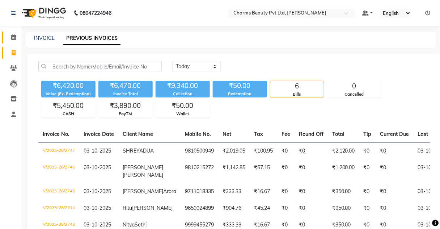
click at [8, 39] on span at bounding box center [13, 37] width 13 height 8
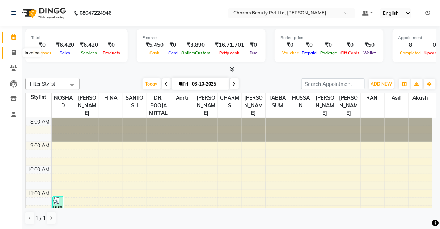
click at [7, 50] on span at bounding box center [13, 53] width 13 height 8
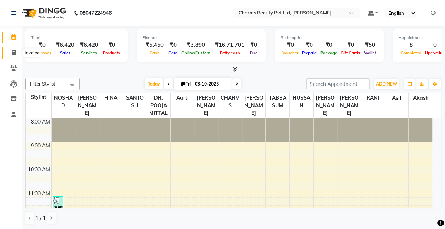
select select "service"
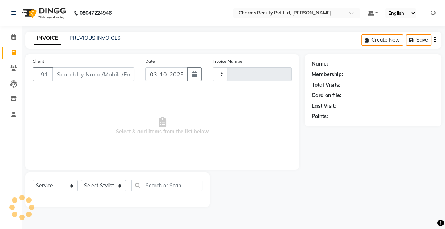
type input "2748"
select select "3743"
click at [3, 32] on link "Calendar" at bounding box center [10, 37] width 17 height 12
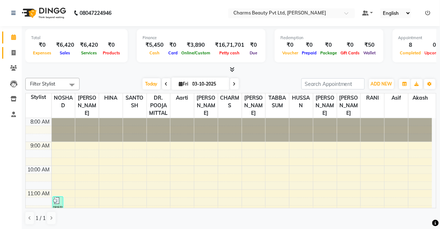
click at [16, 51] on span at bounding box center [13, 53] width 13 height 8
select select "3743"
select select "service"
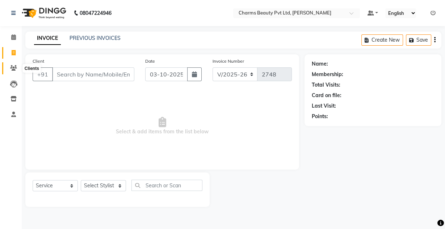
click at [8, 71] on span at bounding box center [13, 68] width 13 height 8
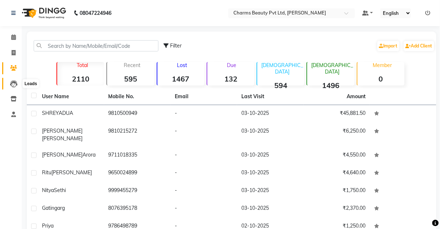
click at [7, 81] on span at bounding box center [13, 84] width 13 height 8
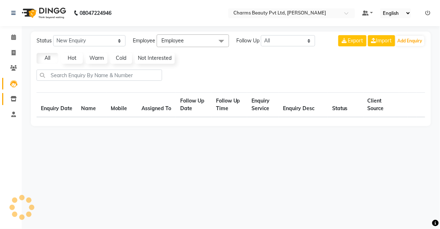
select select "10"
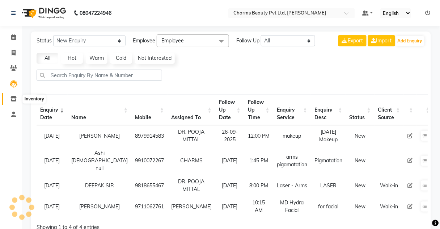
click at [13, 100] on icon at bounding box center [13, 98] width 6 height 5
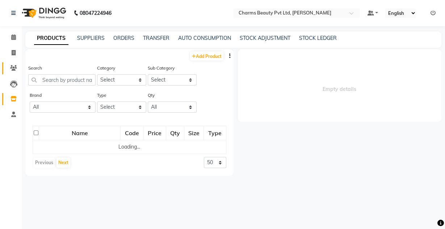
click at [7, 64] on link "Clients" at bounding box center [10, 68] width 17 height 12
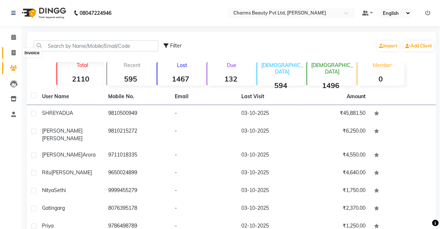
click at [11, 55] on span at bounding box center [13, 53] width 13 height 8
select select "service"
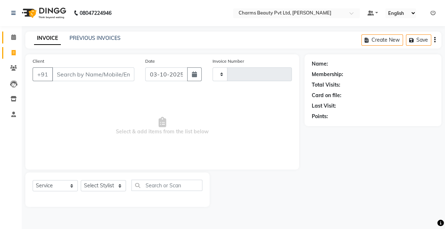
type input "2748"
select select "3743"
click at [12, 36] on icon at bounding box center [13, 36] width 5 height 5
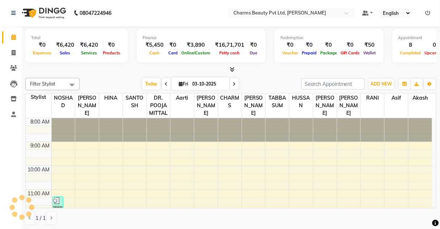
scroll to position [165, 0]
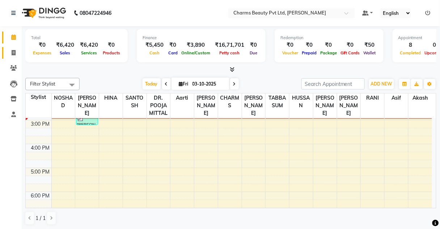
drag, startPoint x: 18, startPoint y: 57, endPoint x: 14, endPoint y: 51, distance: 7.2
click at [18, 56] on link "Invoice" at bounding box center [10, 53] width 17 height 12
select select "3743"
select select "service"
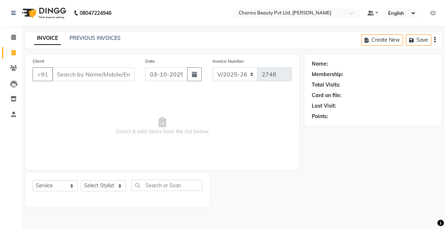
click at [81, 34] on div "PREVIOUS INVOICES" at bounding box center [94, 38] width 51 height 8
click at [76, 38] on link "PREVIOUS INVOICES" at bounding box center [94, 38] width 51 height 7
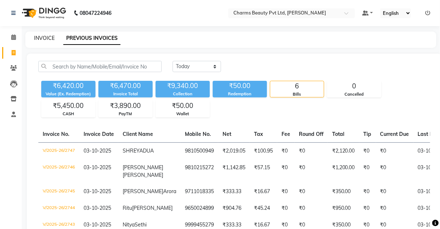
click at [45, 40] on link "INVOICE" at bounding box center [44, 38] width 21 height 7
select select "service"
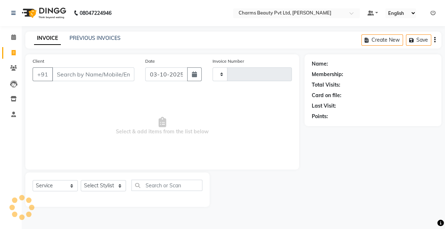
type input "2748"
select select "3743"
click at [76, 35] on link "PREVIOUS INVOICES" at bounding box center [94, 38] width 51 height 7
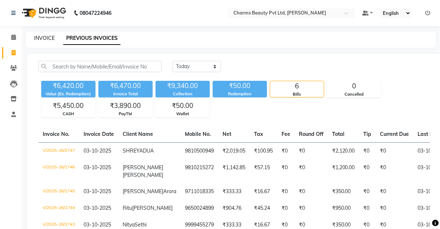
click at [42, 40] on link "INVOICE" at bounding box center [44, 38] width 21 height 7
select select "service"
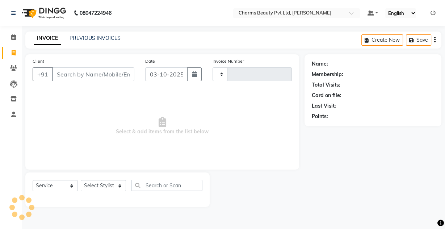
type input "2748"
select select "3743"
click at [77, 64] on div "Client +91" at bounding box center [83, 72] width 113 height 30
click at [80, 73] on input "Client" at bounding box center [93, 74] width 82 height 14
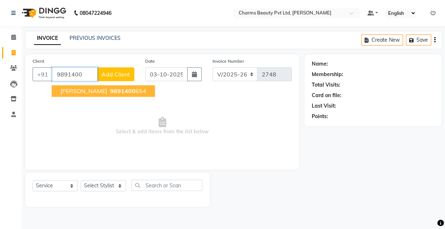
click at [111, 91] on span "9891400" at bounding box center [122, 90] width 25 height 7
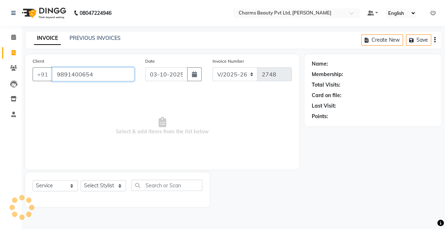
type input "9891400654"
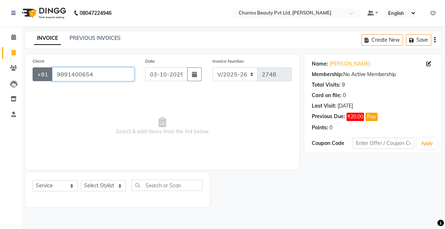
drag, startPoint x: 95, startPoint y: 75, endPoint x: 46, endPoint y: 73, distance: 49.2
click at [46, 73] on div "[PHONE_NUMBER]" at bounding box center [84, 74] width 102 height 14
click at [11, 67] on icon at bounding box center [13, 67] width 7 height 5
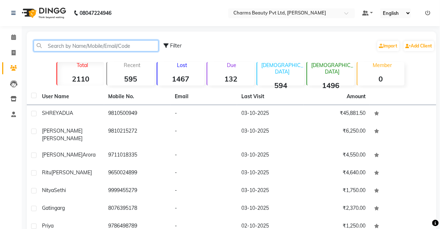
click at [80, 48] on input "text" at bounding box center [96, 45] width 125 height 11
paste input "9891400654"
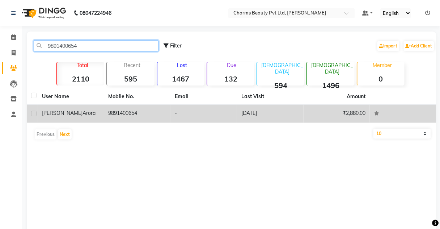
type input "9891400654"
click at [130, 113] on td "9891400654" at bounding box center [137, 114] width 67 height 18
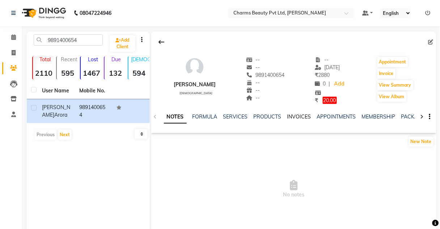
click at [295, 117] on link "INVOICES" at bounding box center [299, 116] width 24 height 7
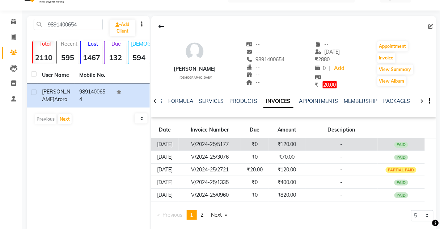
scroll to position [30, 0]
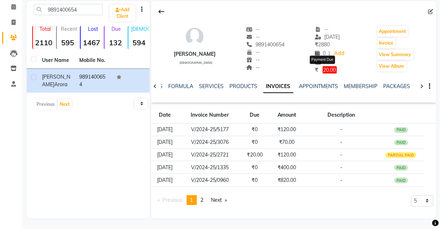
click at [326, 70] on span "20.00" at bounding box center [330, 69] width 14 height 7
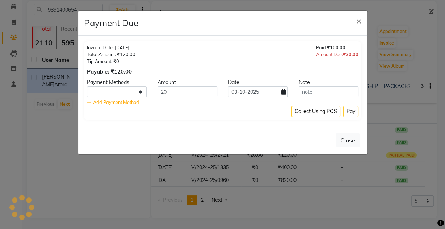
select select "1"
click at [346, 110] on button "Pay" at bounding box center [350, 111] width 15 height 11
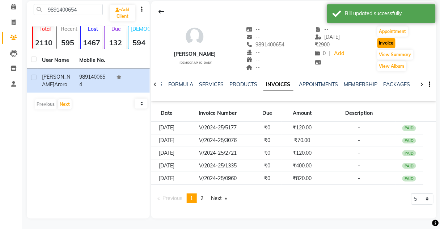
click at [381, 41] on button "Invoice" at bounding box center [386, 43] width 18 height 10
select select "3743"
select select "service"
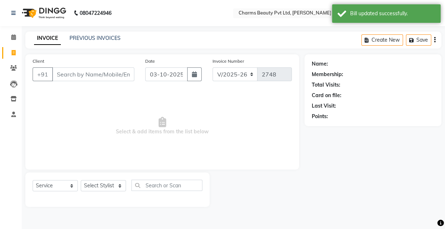
type input "9891400654"
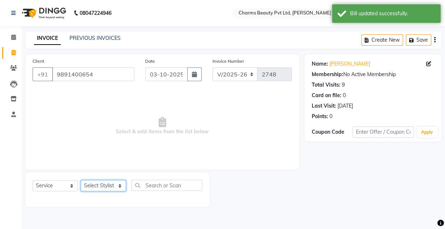
click at [109, 184] on select "Select Stylist Aarti [PERSON_NAME] [PERSON_NAME] CHARMS DR. POOJA MITTAL HINA […" at bounding box center [103, 185] width 45 height 11
select select "72250"
click at [81, 180] on select "Select Stylist Aarti [PERSON_NAME] [PERSON_NAME] CHARMS DR. POOJA MITTAL HINA […" at bounding box center [103, 185] width 45 height 11
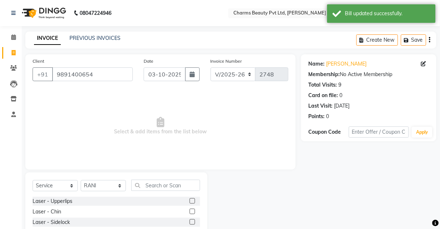
click at [161, 191] on div "Select Service Product Membership Package Voucher Prepaid Gift Card Select Styl…" at bounding box center [117, 187] width 168 height 17
click at [158, 182] on input "text" at bounding box center [165, 184] width 69 height 11
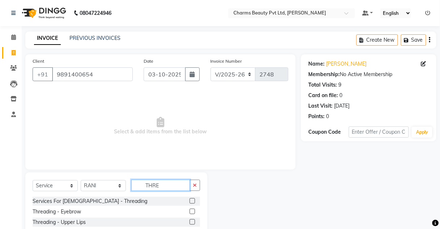
type input "THRE"
click at [190, 210] on label at bounding box center [192, 210] width 5 height 5
click at [190, 210] on input "checkbox" at bounding box center [192, 211] width 5 height 5
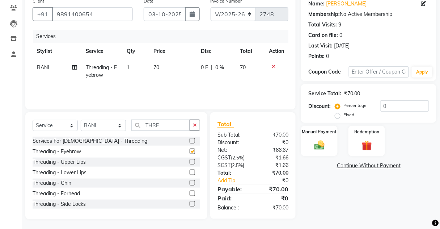
checkbox input "false"
drag, startPoint x: 300, startPoint y: 147, endPoint x: 309, endPoint y: 145, distance: 9.2
click at [300, 147] on div "Manual Payment Redemption" at bounding box center [369, 140] width 146 height 31
click at [314, 144] on img at bounding box center [319, 145] width 17 height 12
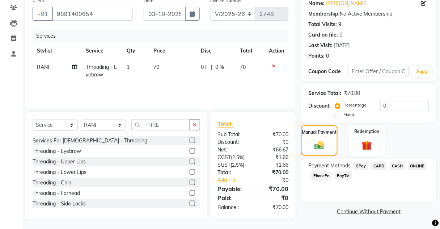
click at [350, 174] on span "PayTM" at bounding box center [343, 175] width 17 height 8
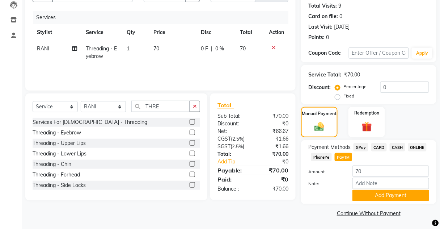
scroll to position [79, 0]
drag, startPoint x: 401, startPoint y: 143, endPoint x: 396, endPoint y: 148, distance: 7.7
click at [401, 143] on span "CASH" at bounding box center [398, 147] width 16 height 8
click at [386, 194] on button "Add Payment" at bounding box center [390, 195] width 77 height 11
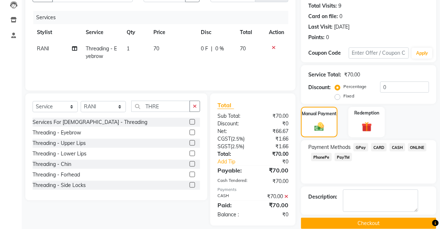
scroll to position [89, 0]
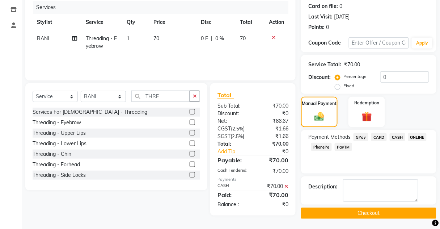
click at [379, 214] on button "Checkout" at bounding box center [368, 212] width 135 height 11
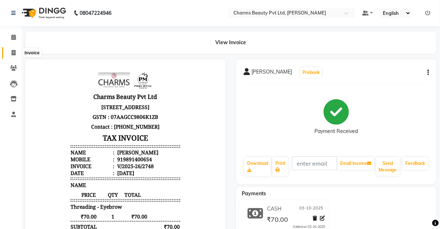
click at [14, 53] on icon at bounding box center [14, 52] width 4 height 5
select select "service"
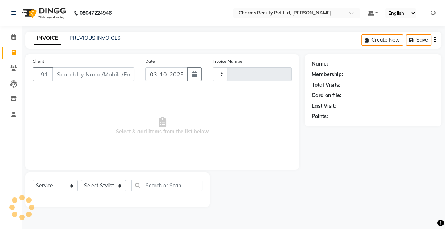
type input "2749"
select select "3743"
click at [87, 36] on link "PREVIOUS INVOICES" at bounding box center [94, 38] width 51 height 7
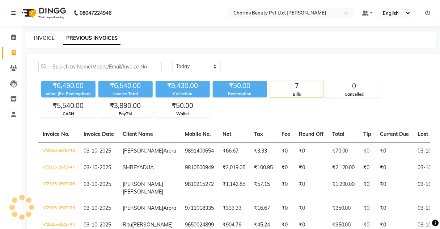
click at [38, 40] on link "INVOICE" at bounding box center [44, 38] width 21 height 7
select select "service"
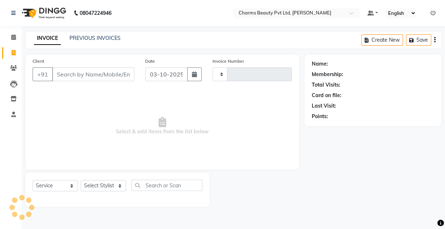
type input "2749"
select select "3743"
click at [12, 37] on icon at bounding box center [13, 36] width 5 height 5
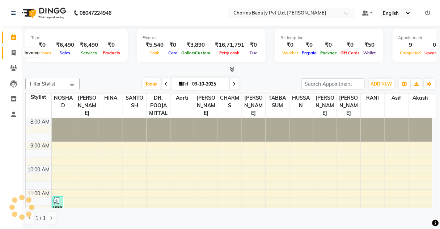
click at [16, 55] on span at bounding box center [13, 53] width 13 height 8
select select "service"
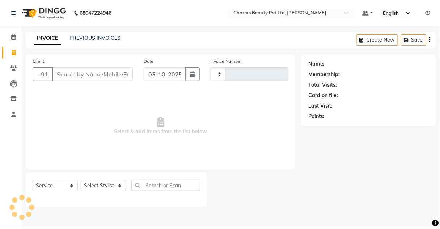
type input "2749"
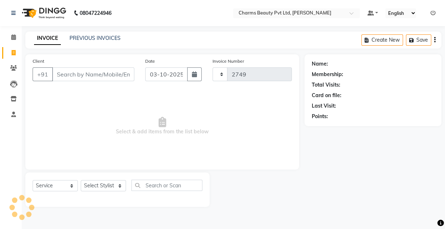
select select "3743"
click at [87, 35] on link "PREVIOUS INVOICES" at bounding box center [94, 38] width 51 height 7
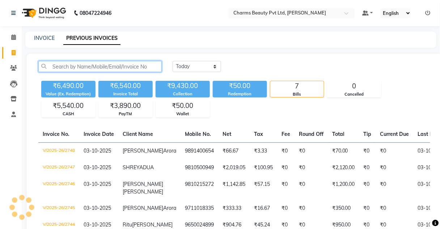
click at [61, 64] on input "text" at bounding box center [99, 66] width 123 height 11
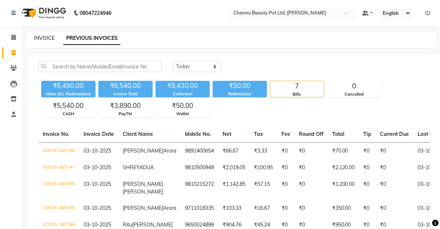
click at [42, 38] on link "INVOICE" at bounding box center [44, 38] width 21 height 7
select select "service"
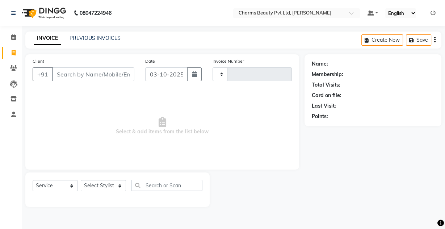
type input "2749"
select select "3743"
click at [75, 74] on input "Client" at bounding box center [93, 74] width 82 height 14
click at [75, 67] on div "Client +91" at bounding box center [83, 72] width 113 height 30
click at [81, 74] on input "Client" at bounding box center [93, 74] width 82 height 14
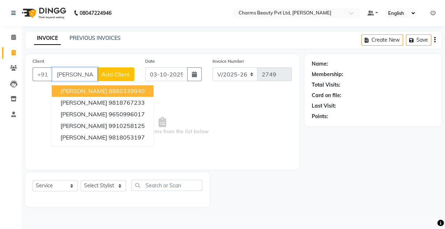
click at [95, 89] on span "[PERSON_NAME]" at bounding box center [83, 90] width 47 height 7
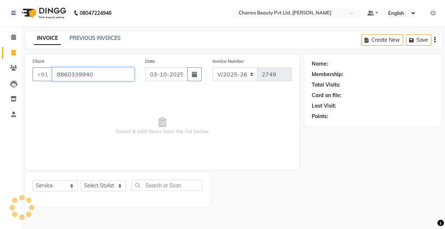
type input "8860339940"
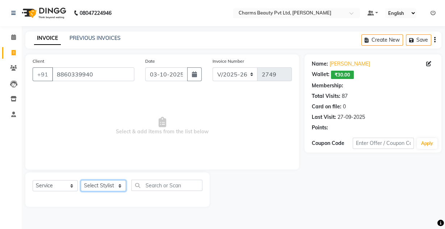
select select "1: Object"
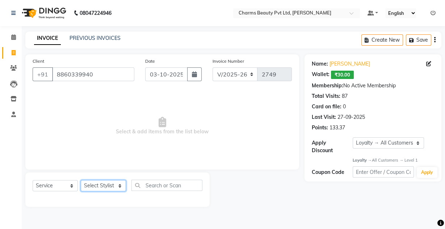
click at [109, 184] on select "Select Stylist Aarti [PERSON_NAME] [PERSON_NAME] CHARMS DR. POOJA MITTAL HINA […" at bounding box center [103, 185] width 45 height 11
click at [81, 180] on select "Select Stylist Aarti [PERSON_NAME] [PERSON_NAME] CHARMS DR. POOJA MITTAL HINA […" at bounding box center [103, 185] width 45 height 11
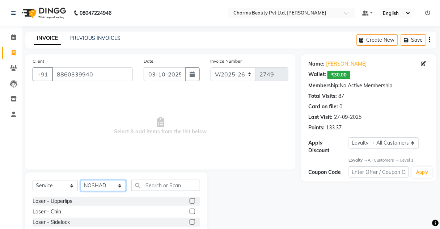
click at [114, 182] on select "Select Stylist Aarti [PERSON_NAME] [PERSON_NAME] CHARMS DR. POOJA MITTAL HINA […" at bounding box center [103, 185] width 45 height 11
click at [81, 180] on select "Select Stylist Aarti [PERSON_NAME] [PERSON_NAME] CHARMS DR. POOJA MITTAL HINA […" at bounding box center [103, 185] width 45 height 11
click at [119, 186] on select "Select Stylist Aarti [PERSON_NAME] [PERSON_NAME] CHARMS DR. POOJA MITTAL HINA […" at bounding box center [103, 185] width 45 height 11
click at [81, 180] on select "Select Stylist Aarti [PERSON_NAME] [PERSON_NAME] CHARMS DR. POOJA MITTAL HINA […" at bounding box center [103, 185] width 45 height 11
click at [105, 188] on select "Select Stylist Aarti [PERSON_NAME] [PERSON_NAME] CHARMS DR. POOJA MITTAL HINA […" at bounding box center [103, 185] width 45 height 11
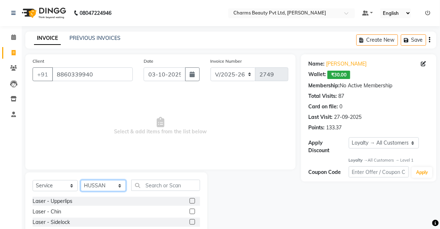
click at [81, 180] on select "Select Stylist Aarti [PERSON_NAME] [PERSON_NAME] CHARMS DR. POOJA MITTAL HINA […" at bounding box center [103, 185] width 45 height 11
click at [116, 188] on select "Select Stylist Aarti [PERSON_NAME] [PERSON_NAME] CHARMS DR. POOJA MITTAL HINA […" at bounding box center [103, 185] width 45 height 11
select select "87460"
click at [81, 180] on select "Select Stylist Aarti [PERSON_NAME] [PERSON_NAME] CHARMS DR. POOJA MITTAL HINA […" at bounding box center [103, 185] width 45 height 11
click at [158, 191] on div "Select Service Product Membership Package Voucher Prepaid Gift Card Select Styl…" at bounding box center [117, 187] width 168 height 17
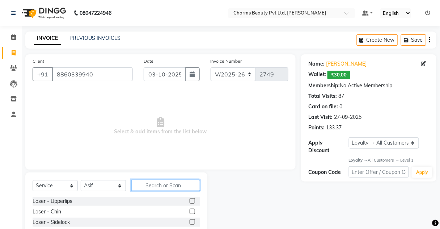
click at [155, 185] on input "text" at bounding box center [165, 184] width 69 height 11
type input "PEDI"
click at [190, 199] on label at bounding box center [192, 200] width 5 height 5
click at [190, 199] on input "checkbox" at bounding box center [192, 201] width 5 height 5
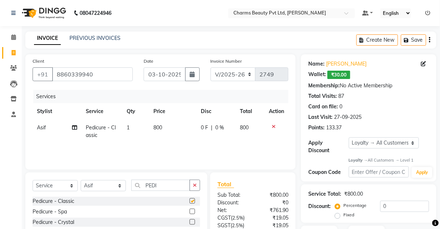
checkbox input "false"
click at [169, 134] on td "800" at bounding box center [172, 131] width 47 height 24
select select "87460"
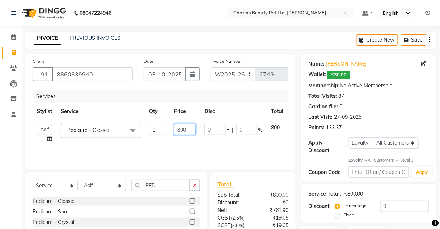
click at [179, 128] on input "800" at bounding box center [185, 129] width 22 height 11
type input "1000"
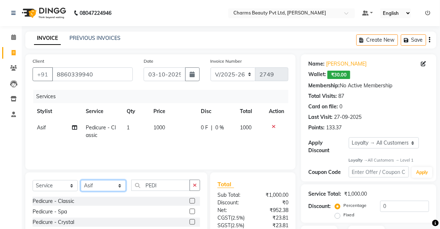
click at [113, 182] on select "Select Stylist Aarti [PERSON_NAME] [PERSON_NAME] CHARMS DR. POOJA MITTAL HINA […" at bounding box center [103, 185] width 45 height 11
click at [147, 145] on div "Services Stylist Service Qty Price Disc Total Action Asif Pedicure - Classic 1 …" at bounding box center [161, 126] width 256 height 72
click at [114, 185] on select "Select Stylist Aarti [PERSON_NAME] [PERSON_NAME] CHARMS DR. POOJA MITTAL HINA […" at bounding box center [103, 185] width 45 height 11
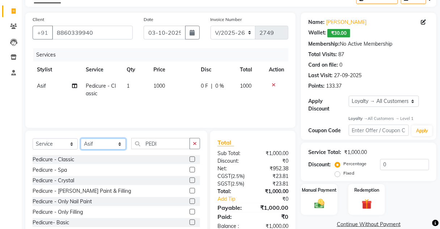
scroll to position [58, 0]
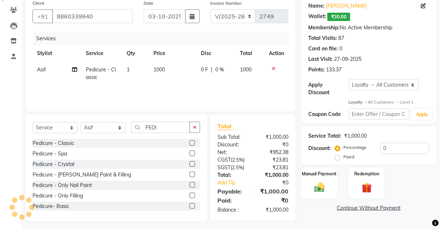
click at [194, 81] on td "1000" at bounding box center [172, 74] width 47 height 24
select select "87460"
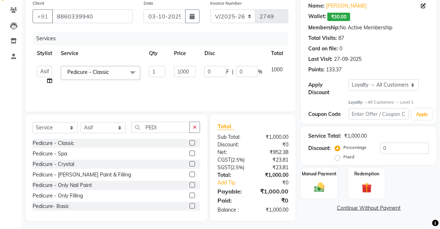
scroll to position [60, 0]
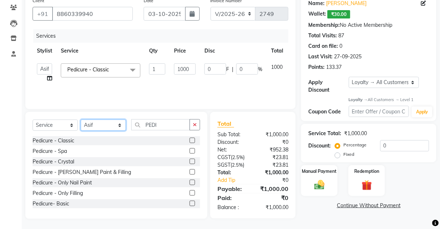
click at [102, 129] on select "Select Stylist Aarti [PERSON_NAME] [PERSON_NAME] CHARMS DR. POOJA MITTAL HINA […" at bounding box center [103, 124] width 45 height 11
select select "17842"
click at [81, 119] on select "Select Stylist Aarti [PERSON_NAME] [PERSON_NAME] CHARMS DR. POOJA MITTAL HINA […" at bounding box center [103, 124] width 45 height 11
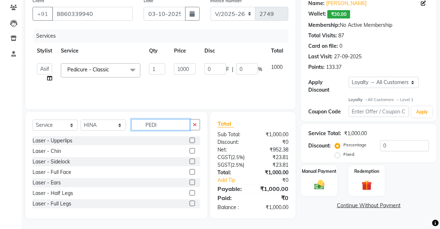
click at [170, 126] on input "PEDI" at bounding box center [160, 124] width 59 height 11
type input "P"
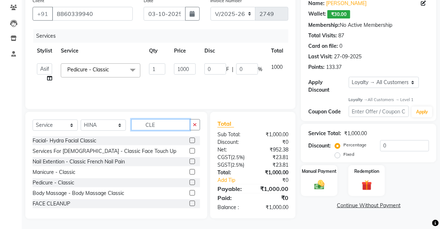
scroll to position [60, 0]
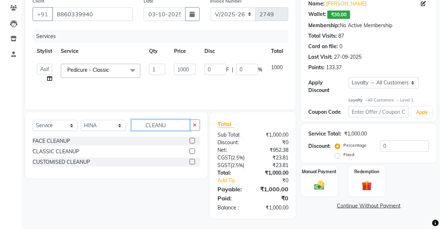
type input "CLEANU"
click at [189, 140] on div "FACE CLEANUP" at bounding box center [117, 140] width 168 height 9
click at [191, 139] on label at bounding box center [192, 140] width 5 height 5
click at [191, 139] on input "checkbox" at bounding box center [192, 141] width 5 height 5
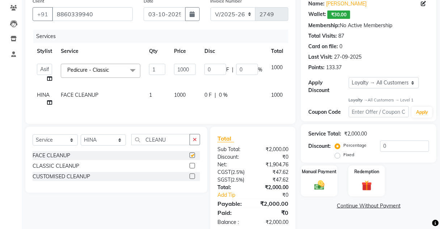
checkbox input "false"
click at [199, 102] on td "1000" at bounding box center [185, 99] width 30 height 24
select select "17842"
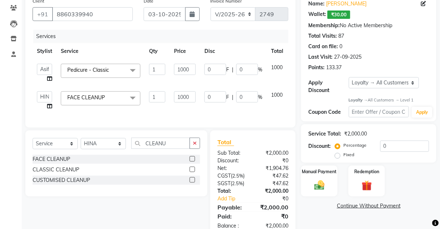
click at [192, 172] on label at bounding box center [192, 168] width 5 height 5
click at [192, 172] on input "checkbox" at bounding box center [192, 169] width 5 height 5
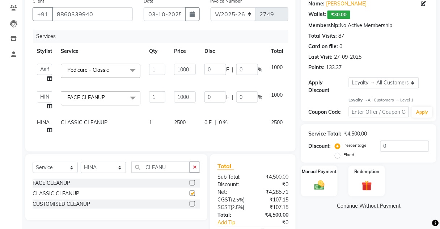
checkbox input "false"
click at [282, 101] on td "1000" at bounding box center [277, 101] width 21 height 28
drag, startPoint x: 284, startPoint y: 96, endPoint x: 276, endPoint y: 95, distance: 8.0
click at [282, 96] on td "1000" at bounding box center [277, 101] width 21 height 28
click at [75, 108] on td "FACE CLEANUP x Laser - Upperlips Laser - Chin Laser - Sidelock Laser - Full Fac…" at bounding box center [100, 101] width 88 height 28
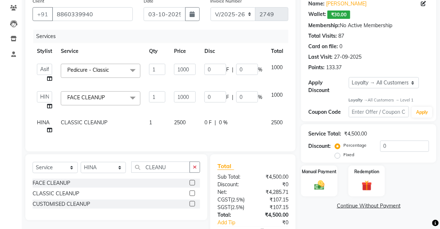
drag, startPoint x: 82, startPoint y: 104, endPoint x: 205, endPoint y: 160, distance: 135.1
click at [85, 104] on span "FACE CLEANUP x" at bounding box center [101, 98] width 80 height 14
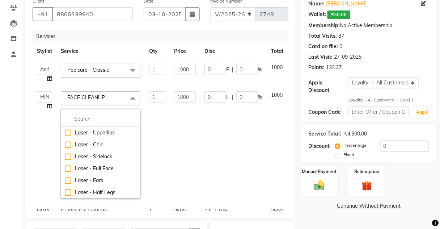
click at [204, 169] on td "0 F | 0 %" at bounding box center [233, 145] width 67 height 116
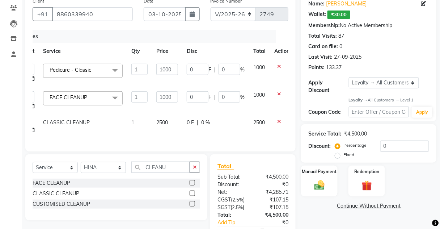
scroll to position [0, 22]
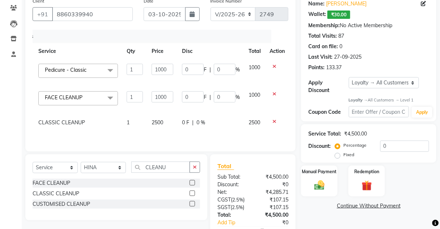
click at [272, 95] on icon at bounding box center [274, 93] width 4 height 5
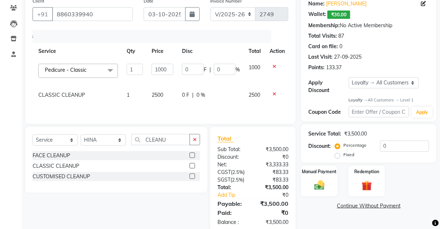
click at [157, 89] on td "2500" at bounding box center [162, 99] width 30 height 24
select select "17842"
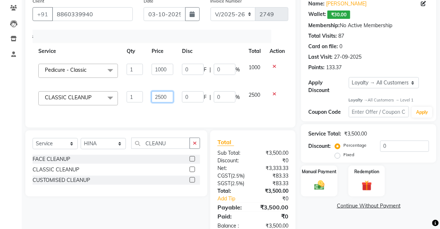
click at [162, 95] on input "2500" at bounding box center [163, 96] width 22 height 11
click at [158, 96] on input "2500" at bounding box center [163, 96] width 22 height 11
click at [163, 95] on input "2500" at bounding box center [163, 96] width 22 height 11
click at [161, 97] on input "2500" at bounding box center [163, 96] width 22 height 11
type input "2000"
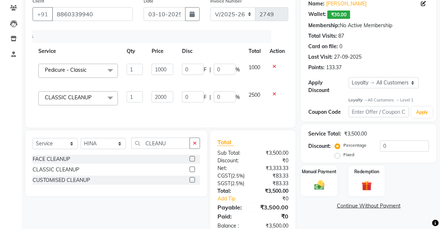
click at [180, 110] on div "Services Stylist Service Qty Price Disc Total Action Aarti [PERSON_NAME] [PERSO…" at bounding box center [161, 75] width 256 height 90
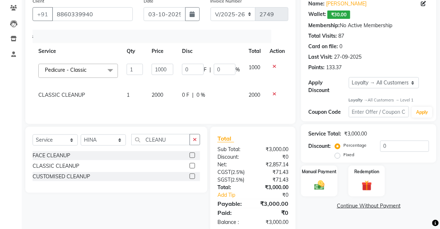
scroll to position [79, 0]
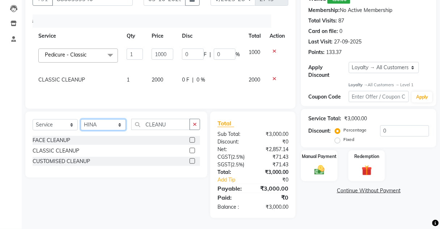
click at [109, 127] on select "Select Stylist Aarti [PERSON_NAME] [PERSON_NAME] CHARMS DR. POOJA MITTAL HINA […" at bounding box center [103, 124] width 45 height 11
select select "17827"
click at [81, 120] on select "Select Stylist Aarti [PERSON_NAME] [PERSON_NAME] CHARMS DR. POOJA MITTAL HINA […" at bounding box center [103, 124] width 45 height 11
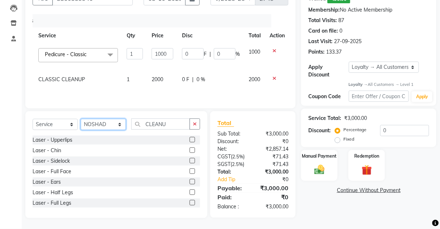
click at [111, 127] on select "Select Stylist Aarti [PERSON_NAME] [PERSON_NAME] CHARMS DR. POOJA MITTAL HINA […" at bounding box center [103, 124] width 45 height 11
click at [148, 80] on td "2000" at bounding box center [162, 83] width 30 height 24
select select "17842"
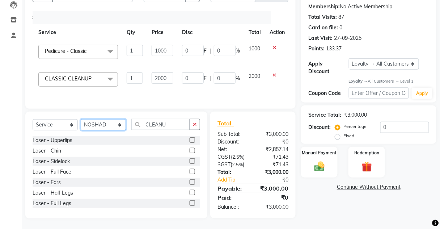
click at [108, 130] on select "Select Stylist Aarti [PERSON_NAME] [PERSON_NAME] CHARMS DR. POOJA MITTAL HINA […" at bounding box center [103, 124] width 45 height 11
drag, startPoint x: 156, startPoint y: 92, endPoint x: 144, endPoint y: 93, distance: 11.9
click at [156, 92] on td "2000" at bounding box center [162, 82] width 30 height 28
drag, startPoint x: 95, startPoint y: 126, endPoint x: 96, endPoint y: 120, distance: 5.1
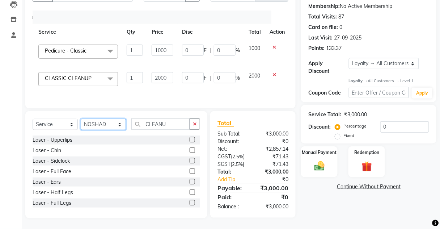
click at [95, 126] on select "Select Stylist Aarti [PERSON_NAME] [PERSON_NAME] CHARMS DR. POOJA MITTAL HINA […" at bounding box center [103, 124] width 45 height 11
click at [81, 119] on select "Select Stylist Aarti [PERSON_NAME] [PERSON_NAME] CHARMS DR. POOJA MITTAL HINA […" at bounding box center [103, 124] width 45 height 11
drag, startPoint x: 110, startPoint y: 121, endPoint x: 106, endPoint y: 121, distance: 4.0
click at [110, 120] on select "Select Stylist Aarti [PERSON_NAME] [PERSON_NAME] CHARMS DR. POOJA MITTAL HINA […" at bounding box center [103, 124] width 45 height 11
click at [81, 119] on select "Select Stylist Aarti [PERSON_NAME] [PERSON_NAME] CHARMS DR. POOJA MITTAL HINA […" at bounding box center [103, 124] width 45 height 11
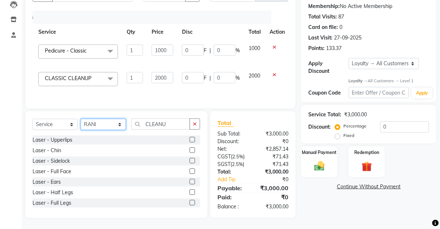
click at [120, 122] on select "Select Stylist Aarti [PERSON_NAME] [PERSON_NAME] CHARMS DR. POOJA MITTAL HINA […" at bounding box center [103, 124] width 45 height 11
click at [142, 130] on input "CLEANU" at bounding box center [160, 123] width 59 height 11
click at [182, 120] on input "CLEANU" at bounding box center [160, 123] width 59 height 11
drag, startPoint x: 110, startPoint y: 125, endPoint x: 105, endPoint y: 119, distance: 7.0
click at [109, 125] on select "Select Stylist Aarti [PERSON_NAME] [PERSON_NAME] CHARMS DR. POOJA MITTAL HINA […" at bounding box center [103, 124] width 45 height 11
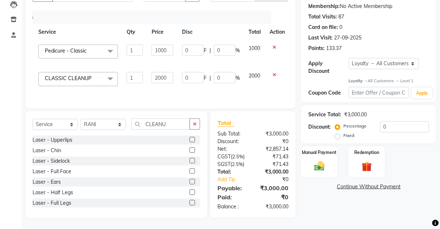
drag, startPoint x: 60, startPoint y: 63, endPoint x: 142, endPoint y: 82, distance: 83.8
click at [59, 68] on td "CLASSIC CLEANUP x Laser - Upperlips Laser - Chin Laser - Sidelock Laser - Full …" at bounding box center [78, 82] width 88 height 28
click at [101, 123] on select "Select Stylist Aarti [PERSON_NAME] [PERSON_NAME] CHARMS DR. POOJA MITTAL HINA […" at bounding box center [103, 124] width 45 height 11
click at [81, 119] on select "Select Stylist Aarti [PERSON_NAME] [PERSON_NAME] CHARMS DR. POOJA MITTAL HINA […" at bounding box center [103, 124] width 45 height 11
click at [110, 122] on select "Select Stylist Aarti [PERSON_NAME] [PERSON_NAME] CHARMS DR. POOJA MITTAL HINA […" at bounding box center [103, 124] width 45 height 11
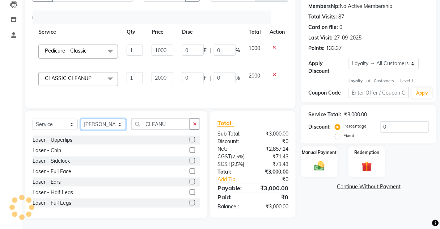
select select "87460"
click at [81, 119] on select "Select Stylist Aarti [PERSON_NAME] [PERSON_NAME] CHARMS DR. POOJA MITTAL HINA […" at bounding box center [103, 124] width 45 height 11
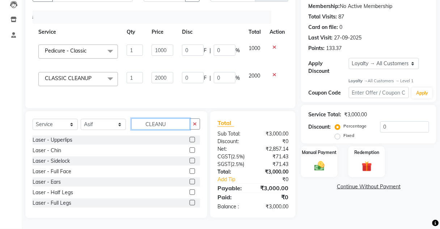
click at [188, 129] on input "CLEANU" at bounding box center [160, 123] width 59 height 11
type input "C"
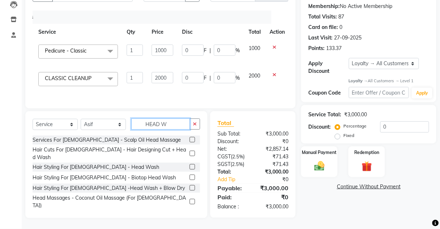
scroll to position [83, 0]
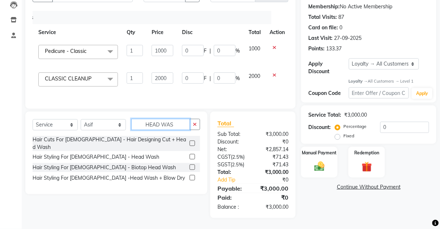
type input "HEAD WAS"
click at [191, 154] on label at bounding box center [192, 156] width 5 height 5
click at [191, 155] on input "checkbox" at bounding box center [192, 157] width 5 height 5
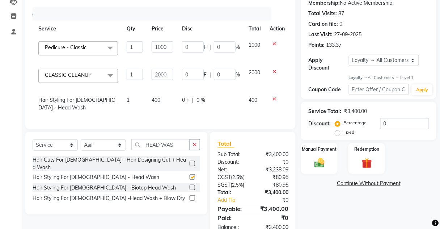
checkbox input "false"
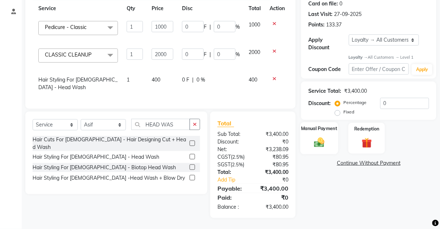
click at [327, 143] on img at bounding box center [319, 142] width 17 height 12
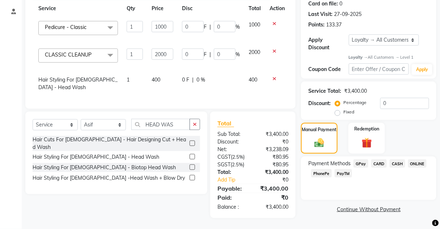
click at [167, 74] on td "400" at bounding box center [162, 84] width 30 height 24
select select "87460"
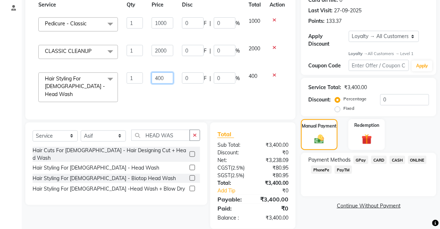
click at [167, 75] on input "400" at bounding box center [163, 77] width 22 height 11
type input "4"
type input "350"
click at [248, 91] on td "400" at bounding box center [254, 87] width 21 height 38
select select "87460"
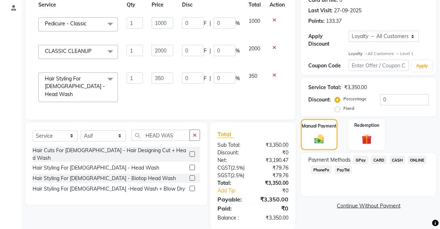
scroll to position [113, 0]
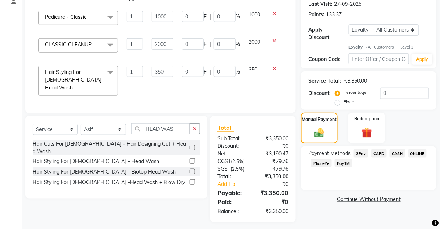
click at [389, 145] on div "Name: [PERSON_NAME] Wallet: ₹30.00 Membership: No Active Membership Total Visit…" at bounding box center [371, 81] width 141 height 281
click at [393, 150] on span "CASH" at bounding box center [398, 153] width 16 height 8
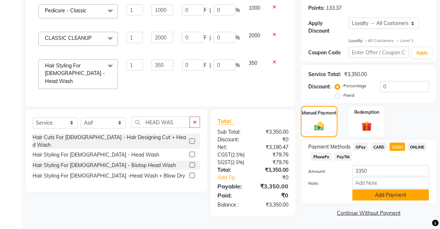
click at [365, 195] on button "Add Payment" at bounding box center [390, 194] width 77 height 11
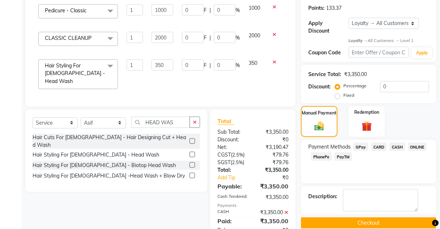
scroll to position [177, 0]
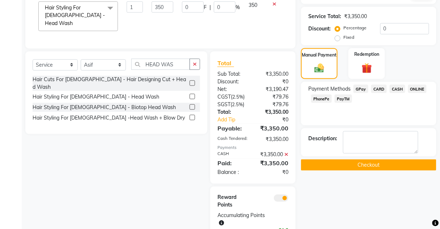
click at [363, 166] on button "Checkout" at bounding box center [368, 164] width 135 height 11
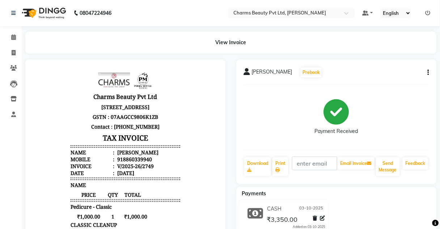
click at [0, 52] on li "Invoice" at bounding box center [11, 53] width 22 height 16
click at [13, 38] on icon at bounding box center [13, 36] width 5 height 5
